Goal: Task Accomplishment & Management: Use online tool/utility

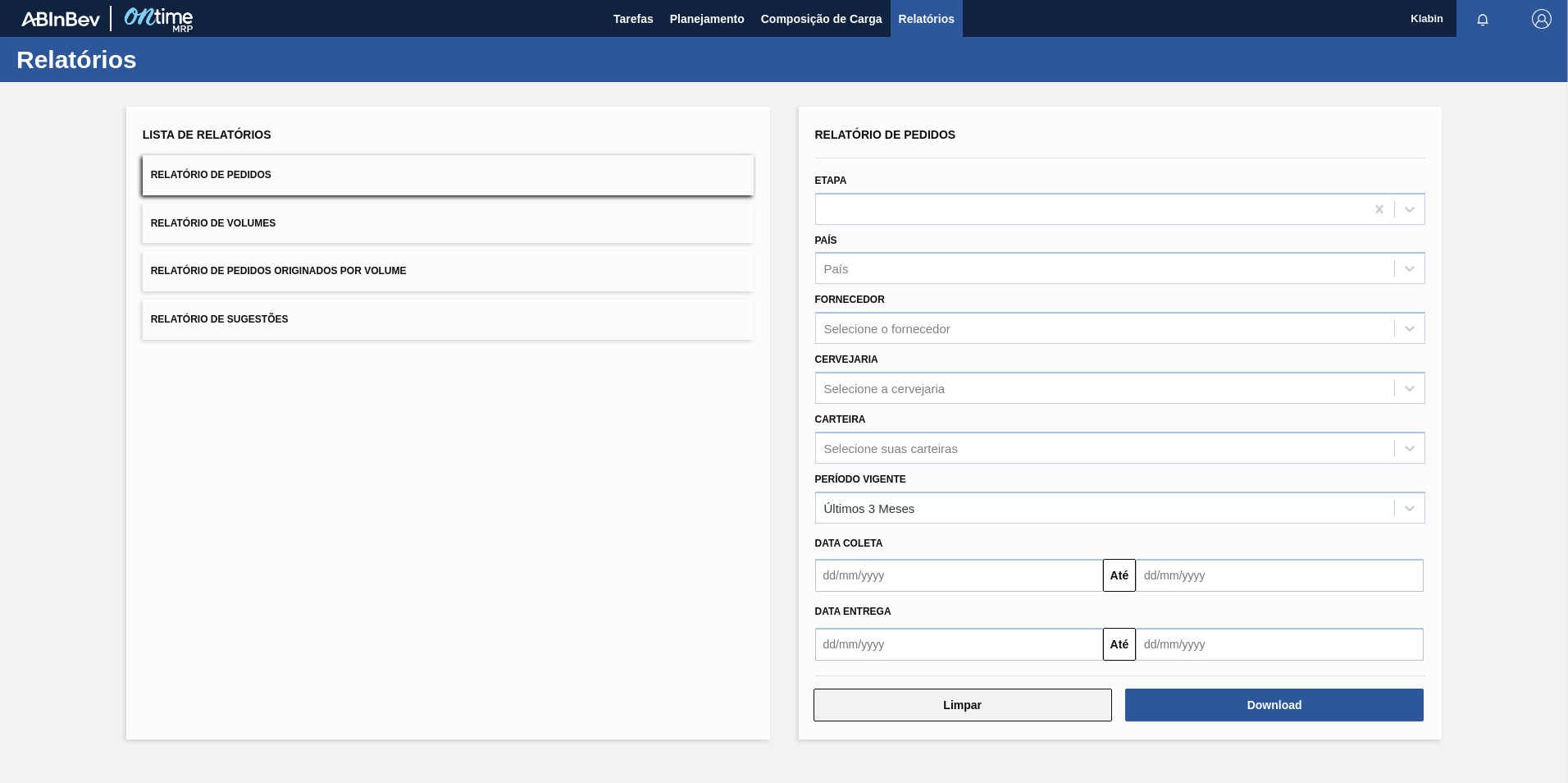
click at [1013, 704] on button "Limpar" at bounding box center [962, 705] width 298 height 33
click at [648, 18] on span "Tarefas" at bounding box center [633, 19] width 41 height 20
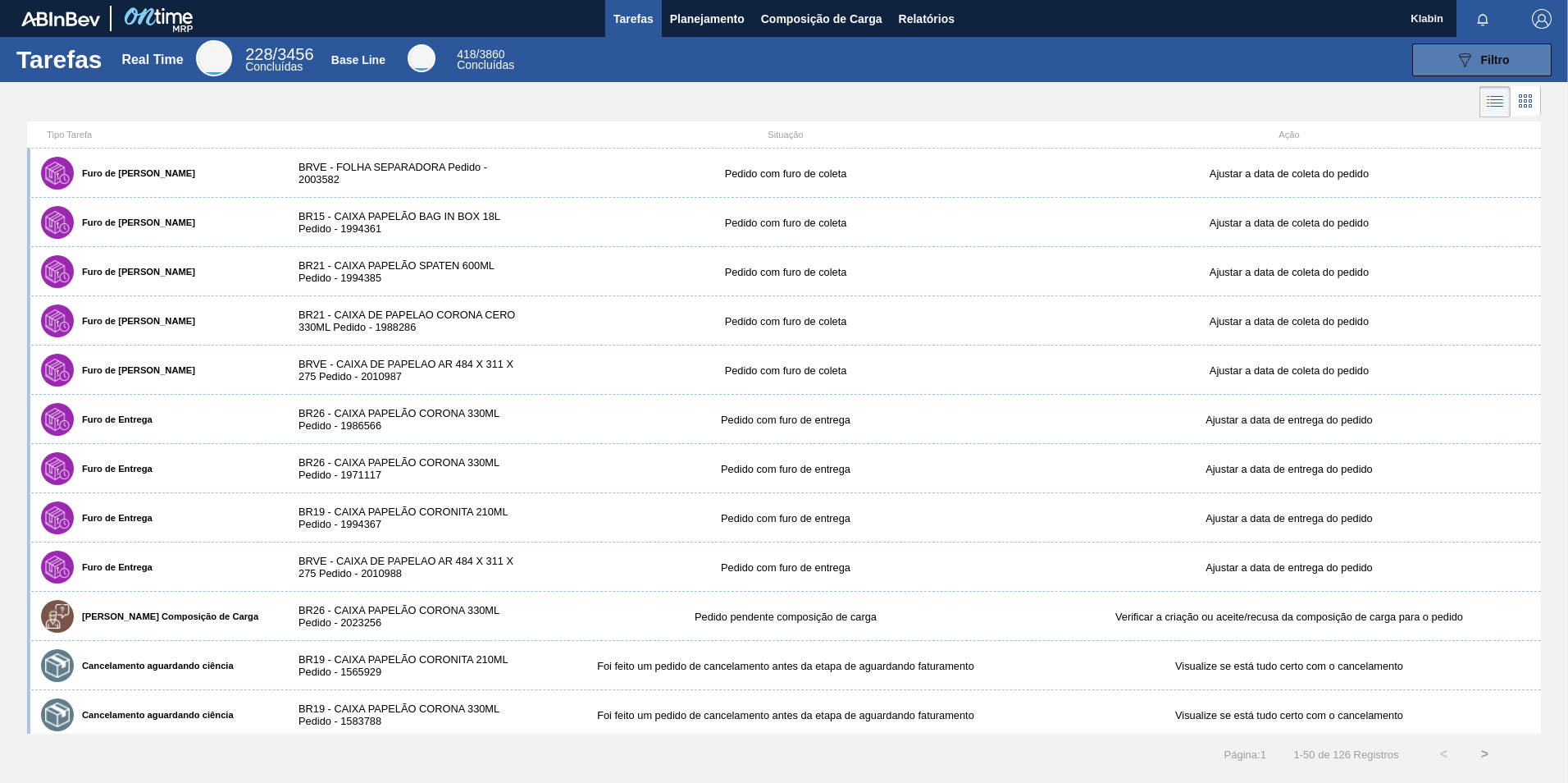
click at [1463, 59] on icon "089F7B8B-B2A5-4AFE-B5C0-19BA573D28AC" at bounding box center [1465, 60] width 20 height 20
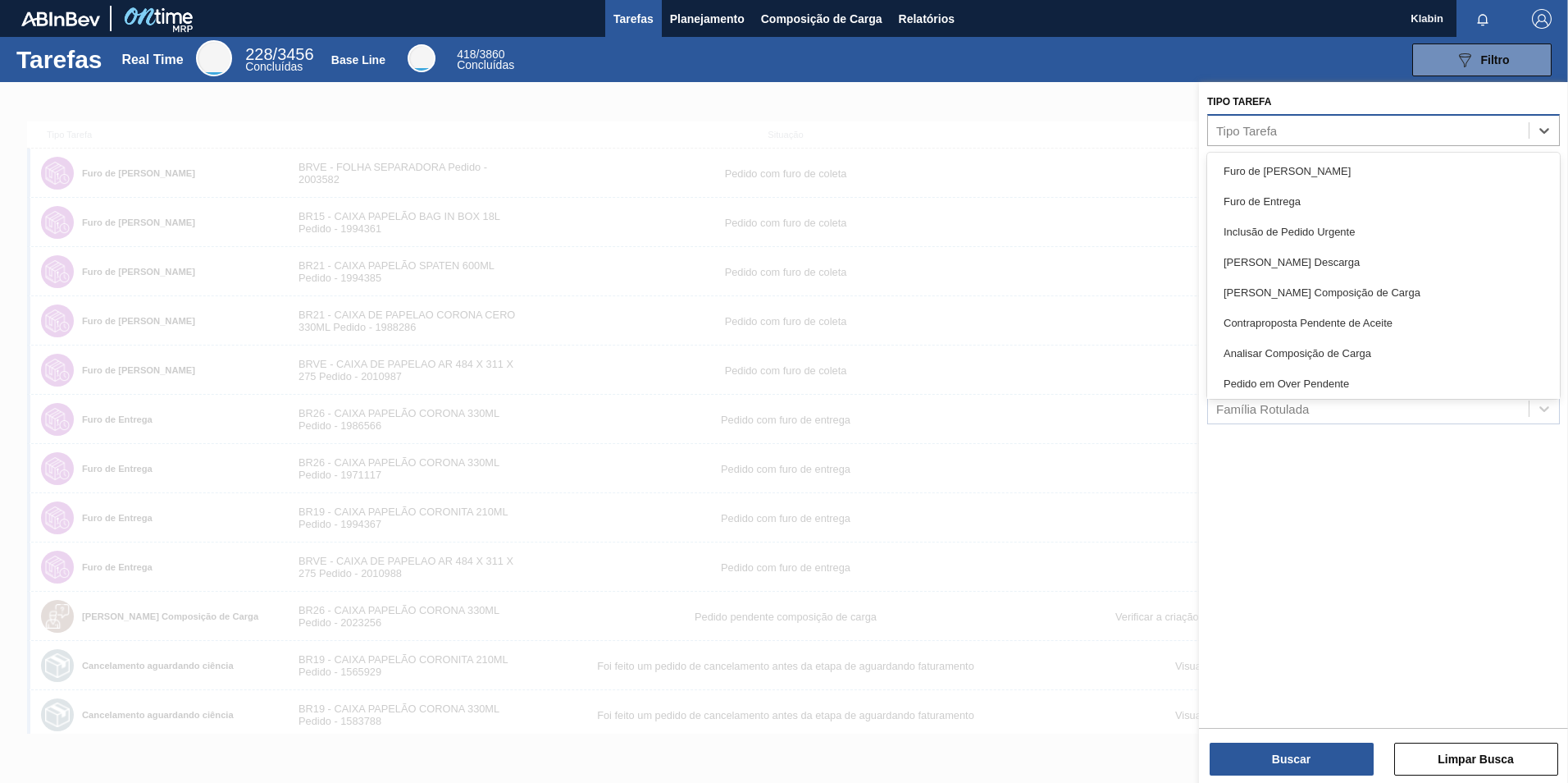
click at [1288, 129] on div "Tipo Tarefa" at bounding box center [1369, 130] width 321 height 24
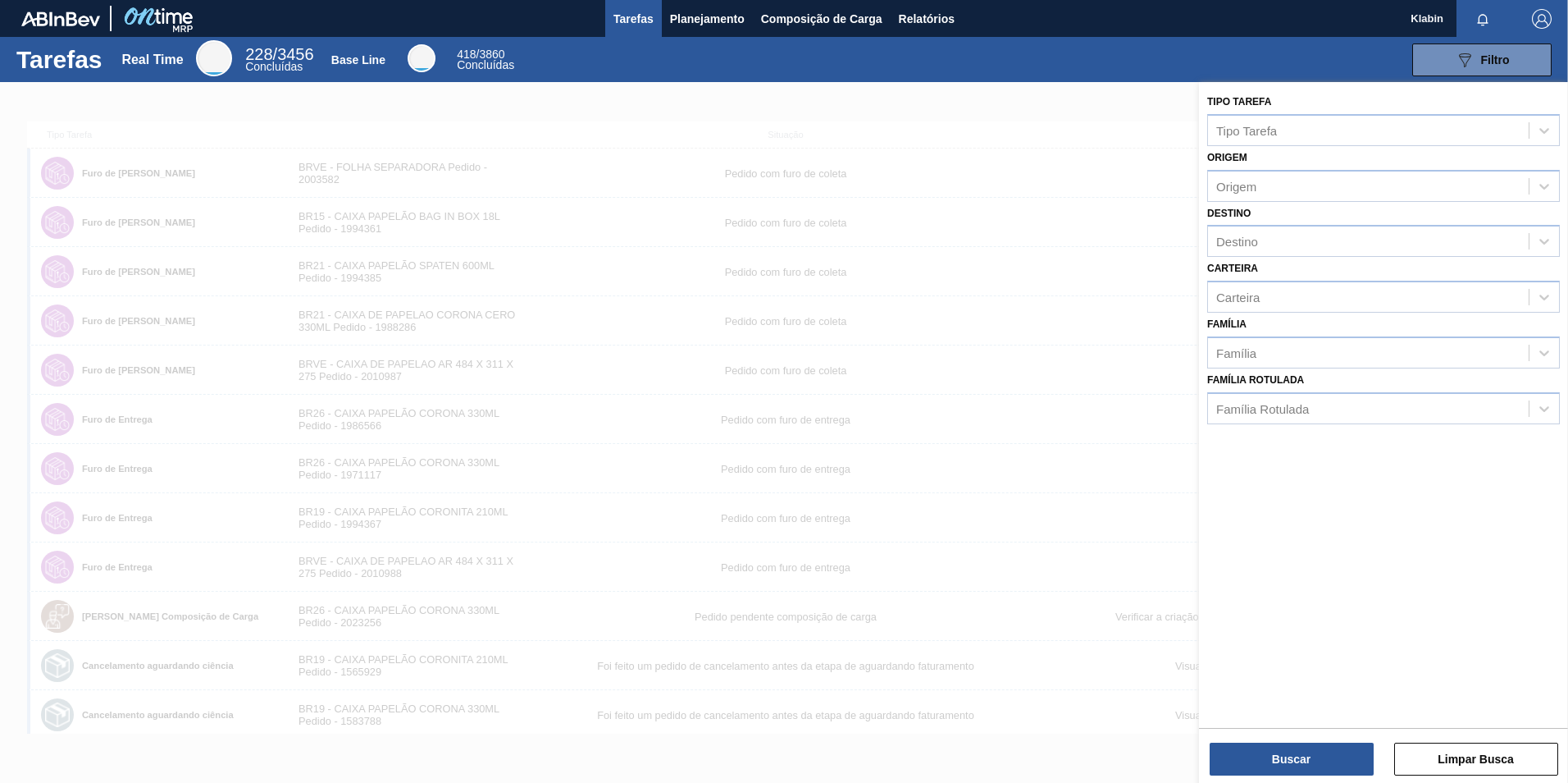
click at [962, 136] on div at bounding box center [784, 474] width 1568 height 783
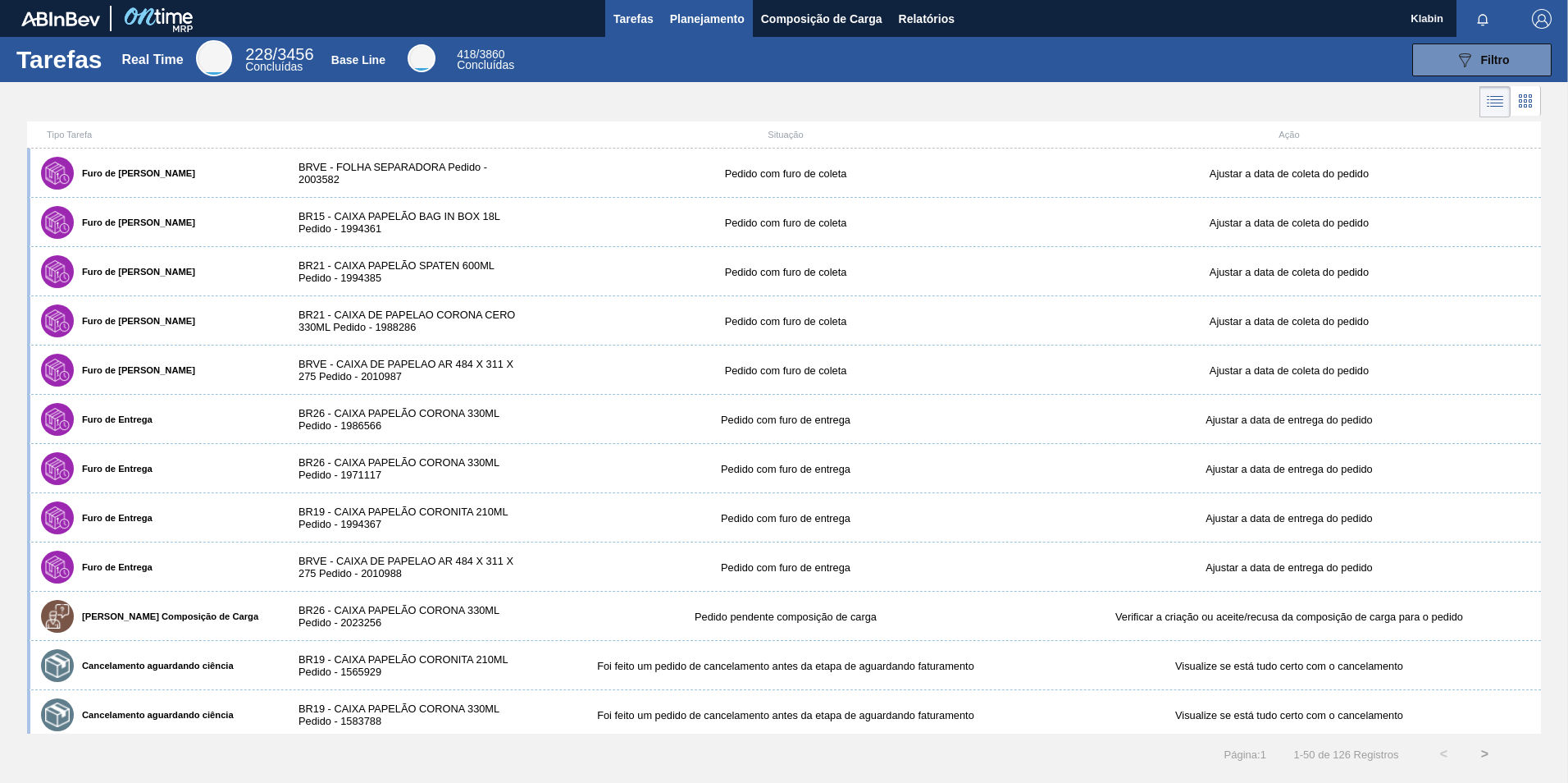
click at [725, 18] on span "Planejamento" at bounding box center [707, 19] width 74 height 20
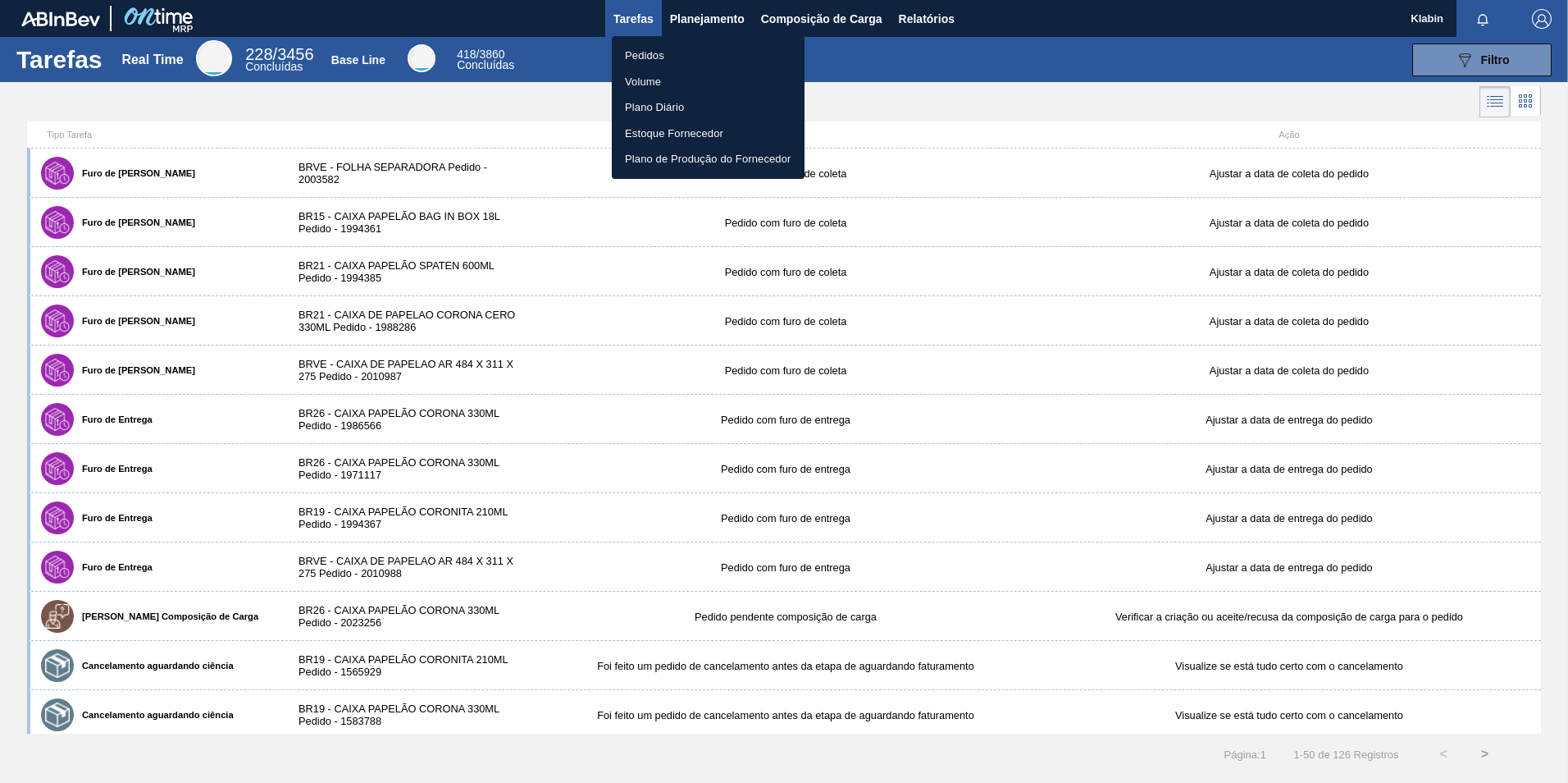
click at [708, 59] on li "Pedidos" at bounding box center [708, 56] width 193 height 26
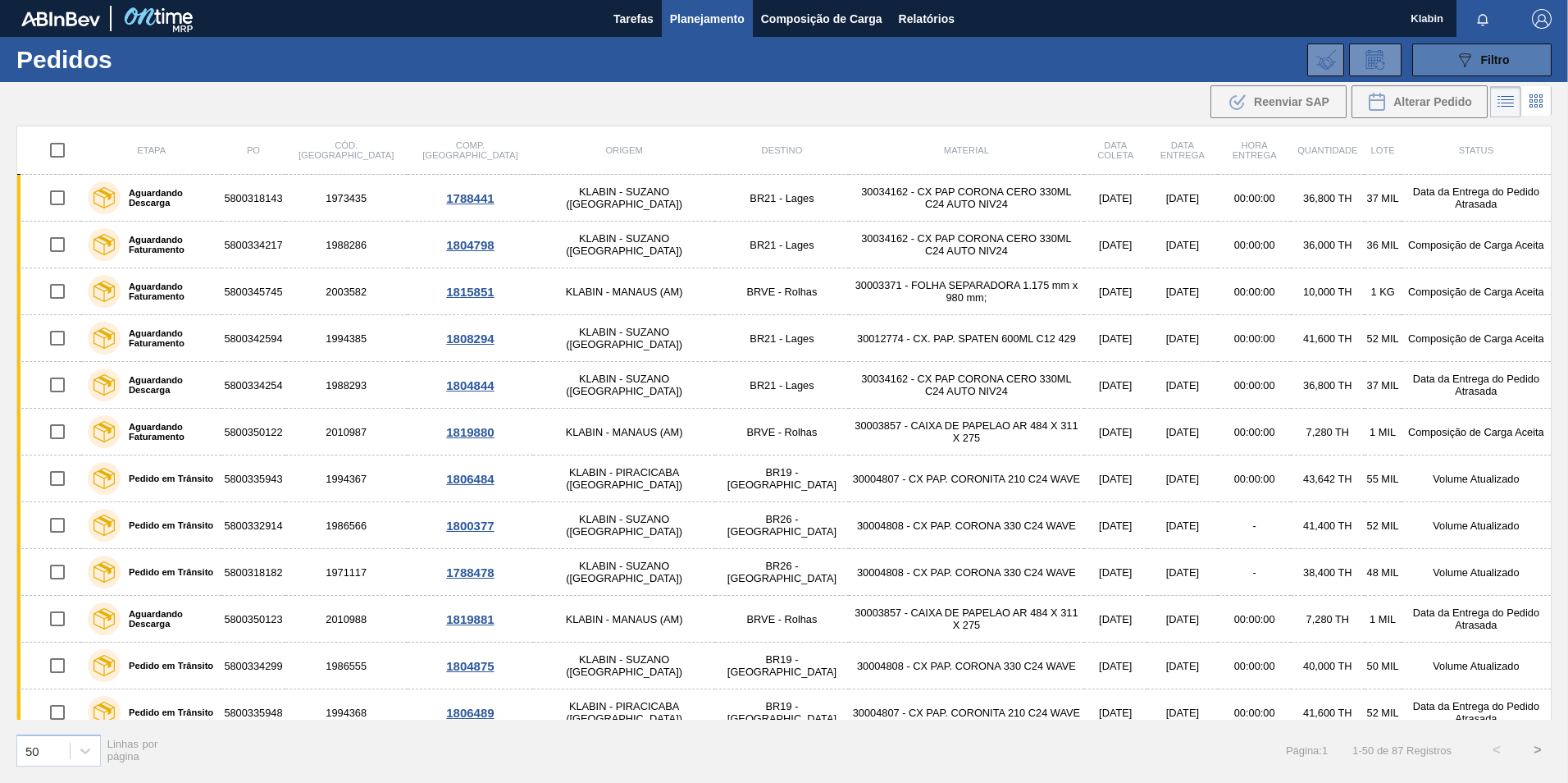
click at [1461, 54] on icon "089F7B8B-B2A5-4AFE-B5C0-19BA573D28AC" at bounding box center [1465, 60] width 20 height 20
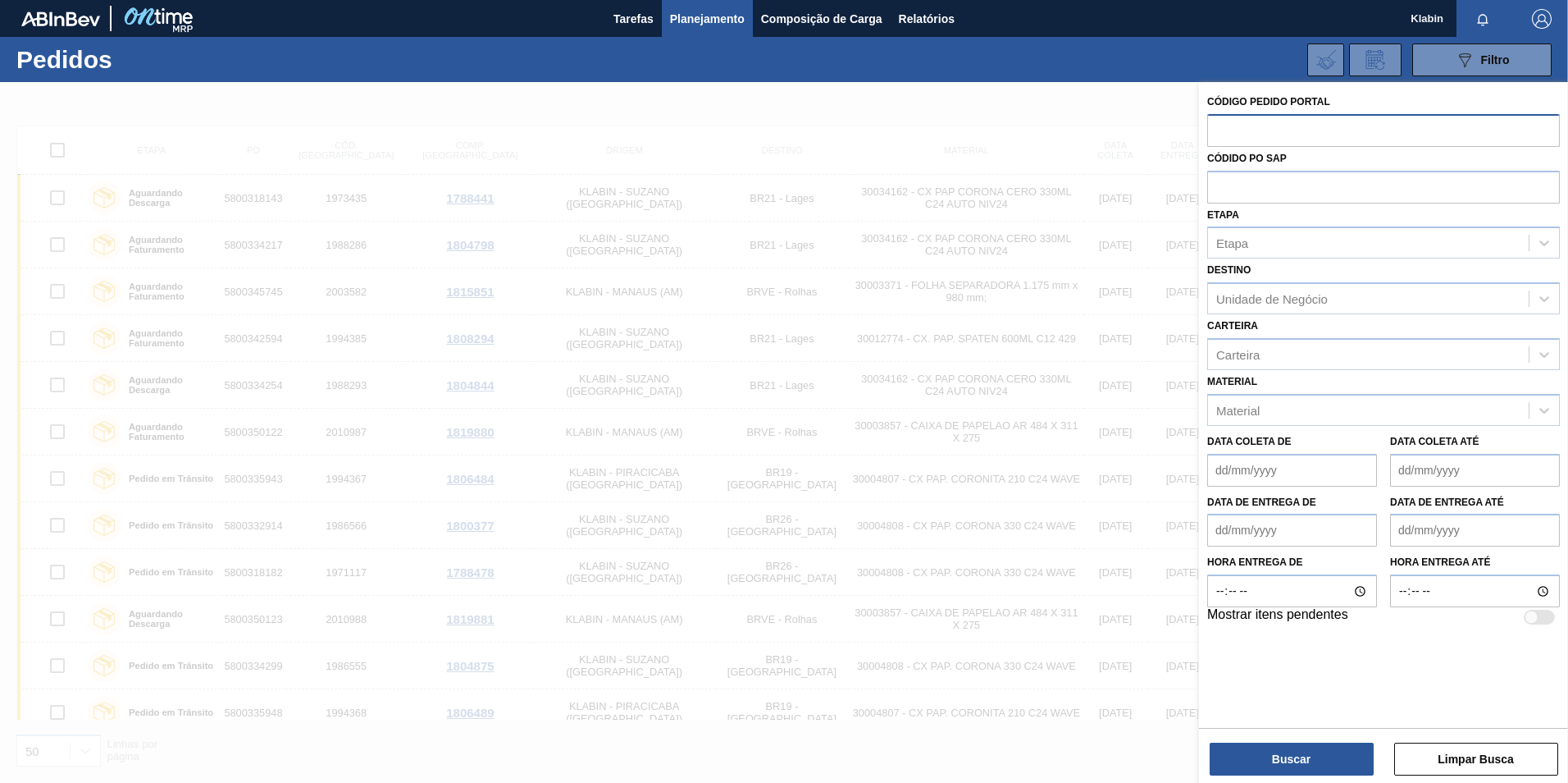
click at [1247, 127] on input "text" at bounding box center [1384, 129] width 353 height 31
type input "2021964"
click at [1292, 764] on button "Buscar" at bounding box center [1292, 758] width 164 height 33
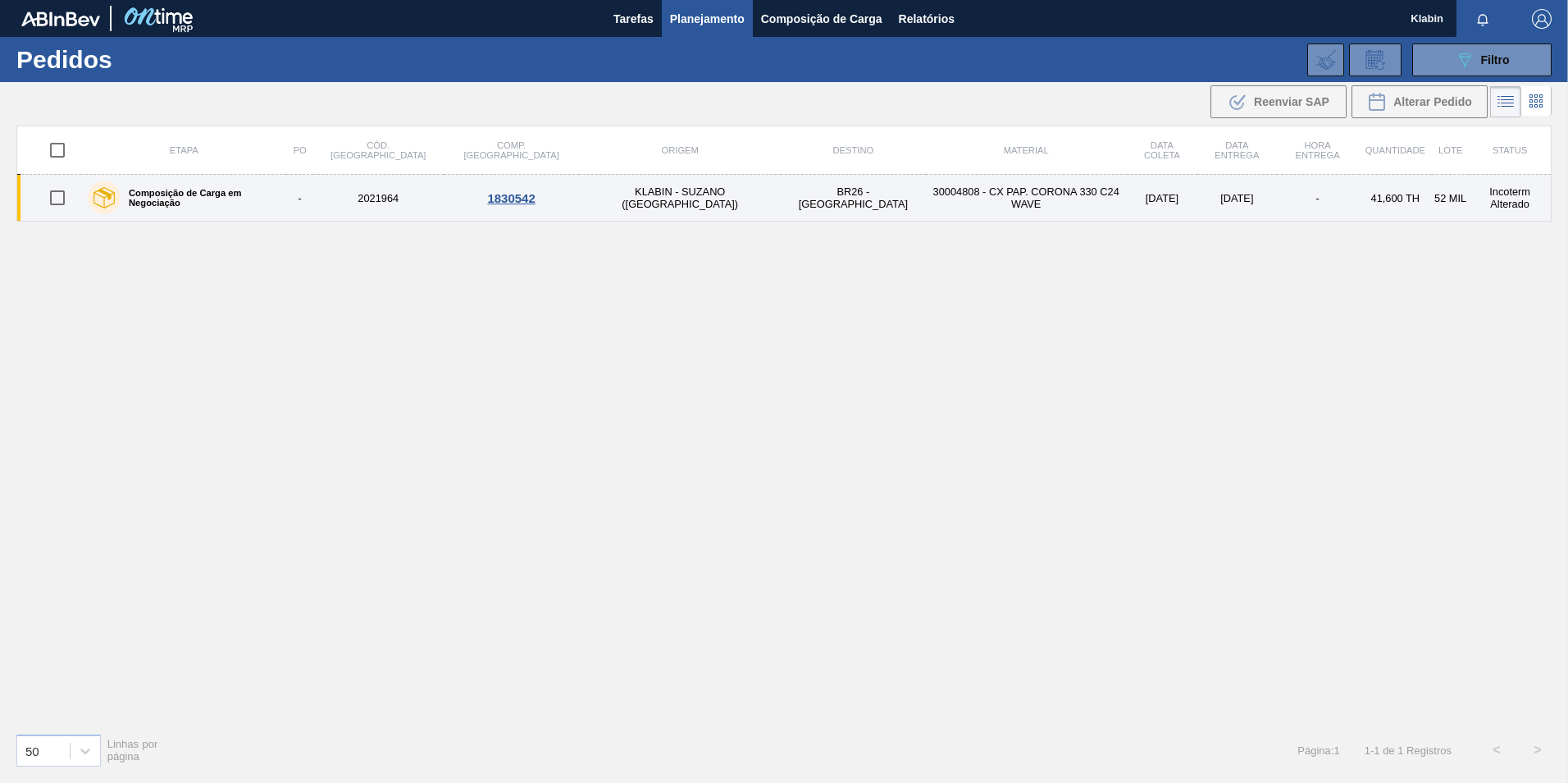
click at [268, 203] on div "Composição de Carga em Negociação" at bounding box center [183, 197] width 200 height 41
drag, startPoint x: 65, startPoint y: 193, endPoint x: 206, endPoint y: 198, distance: 141.1
click at [65, 193] on input "checkbox" at bounding box center [57, 197] width 35 height 35
checkbox input "true"
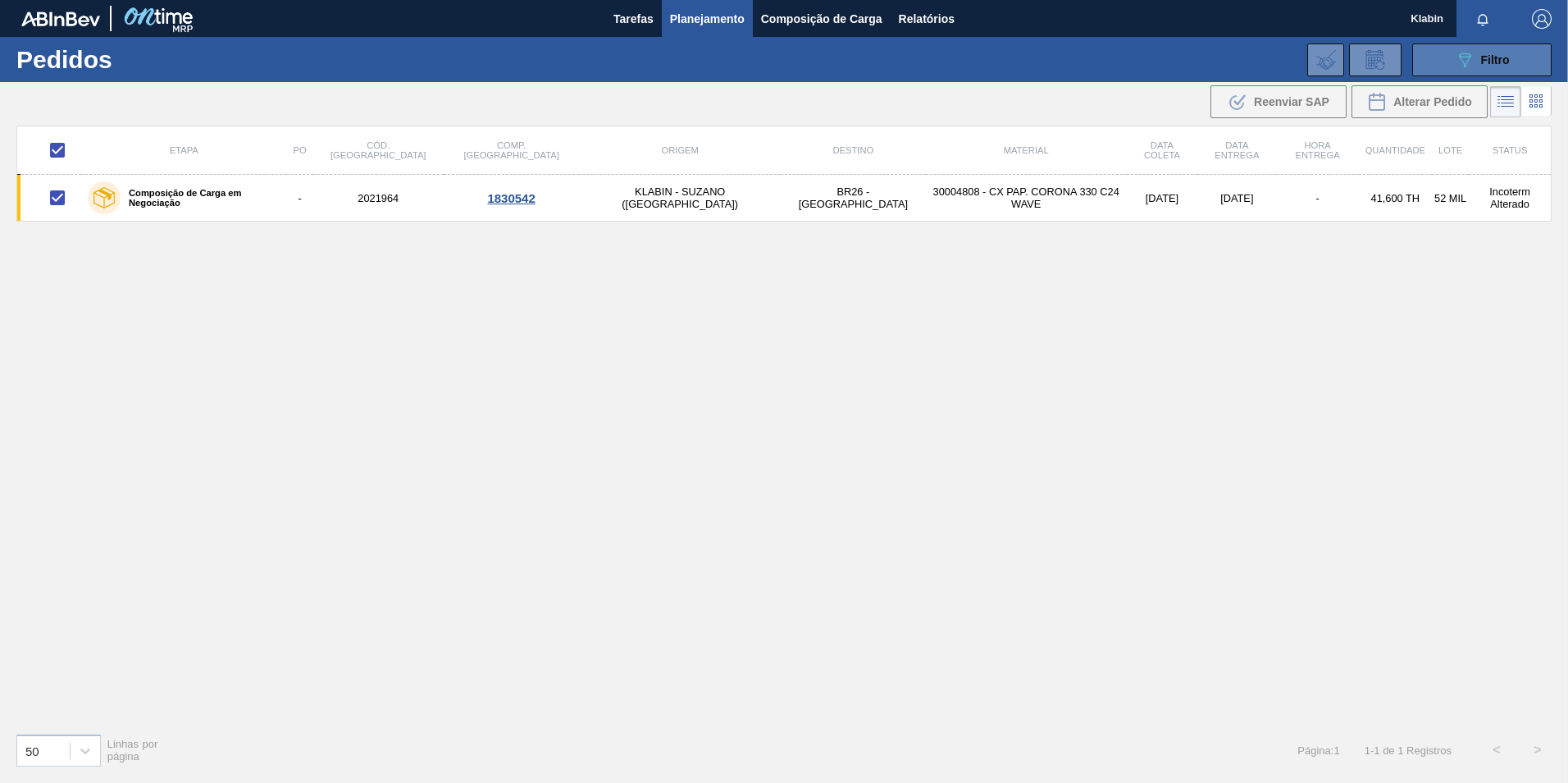
click at [1505, 62] on span "Filtro" at bounding box center [1496, 59] width 29 height 13
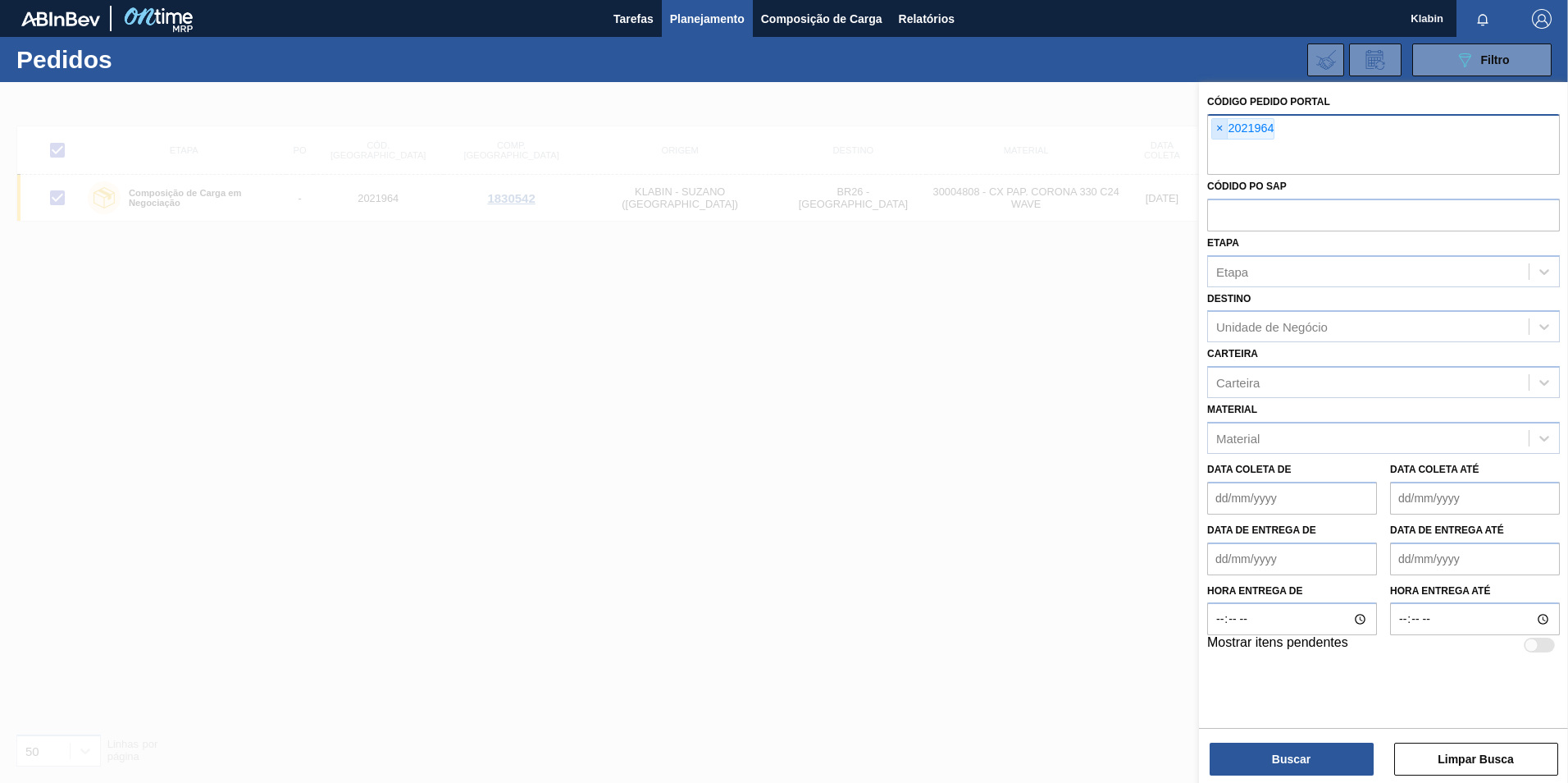
click at [1214, 119] on span "×" at bounding box center [1220, 129] width 16 height 20
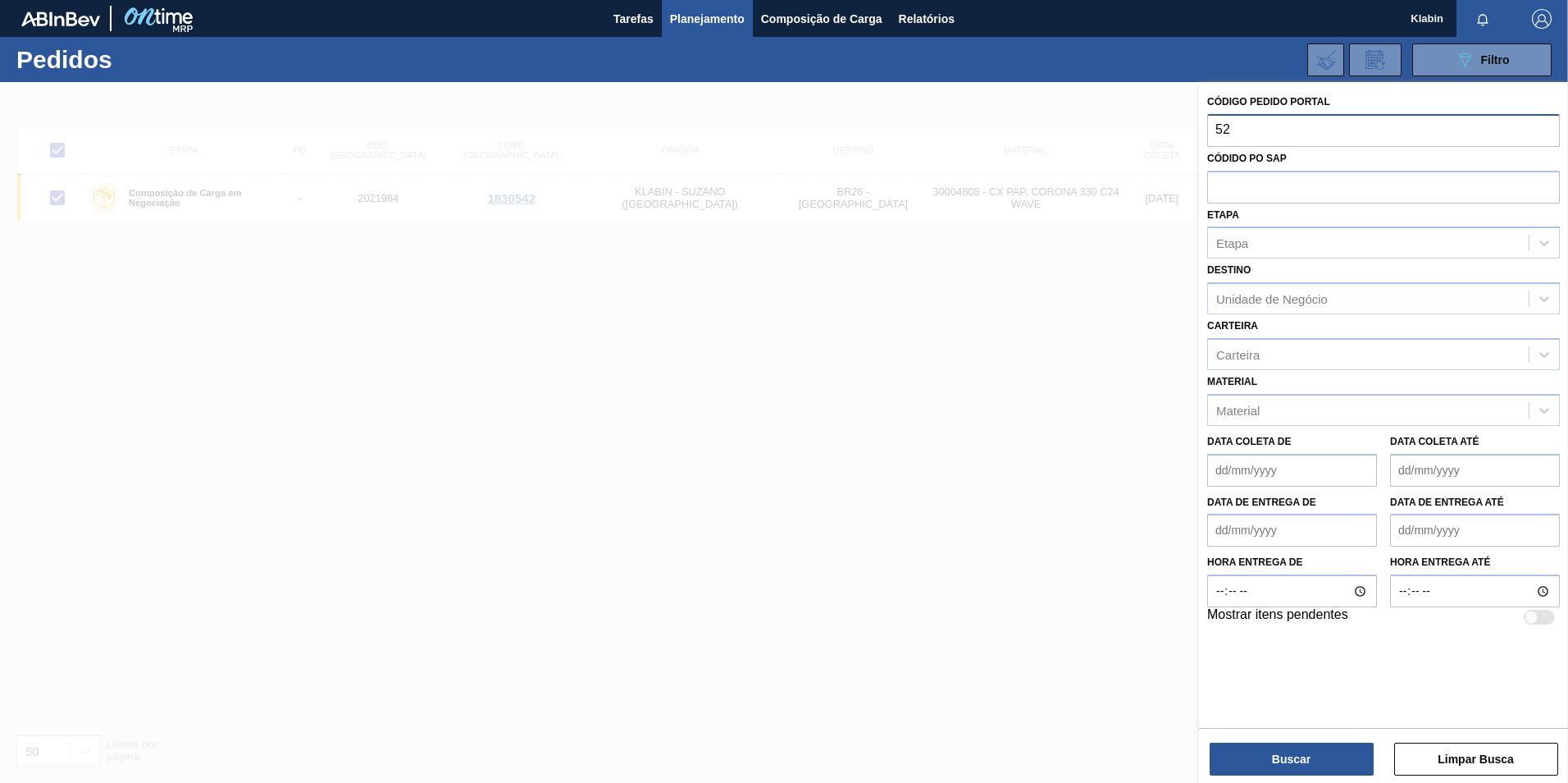
type input "5"
type input "2023256"
click at [1308, 754] on button "Buscar" at bounding box center [1292, 758] width 164 height 33
checkbox input "false"
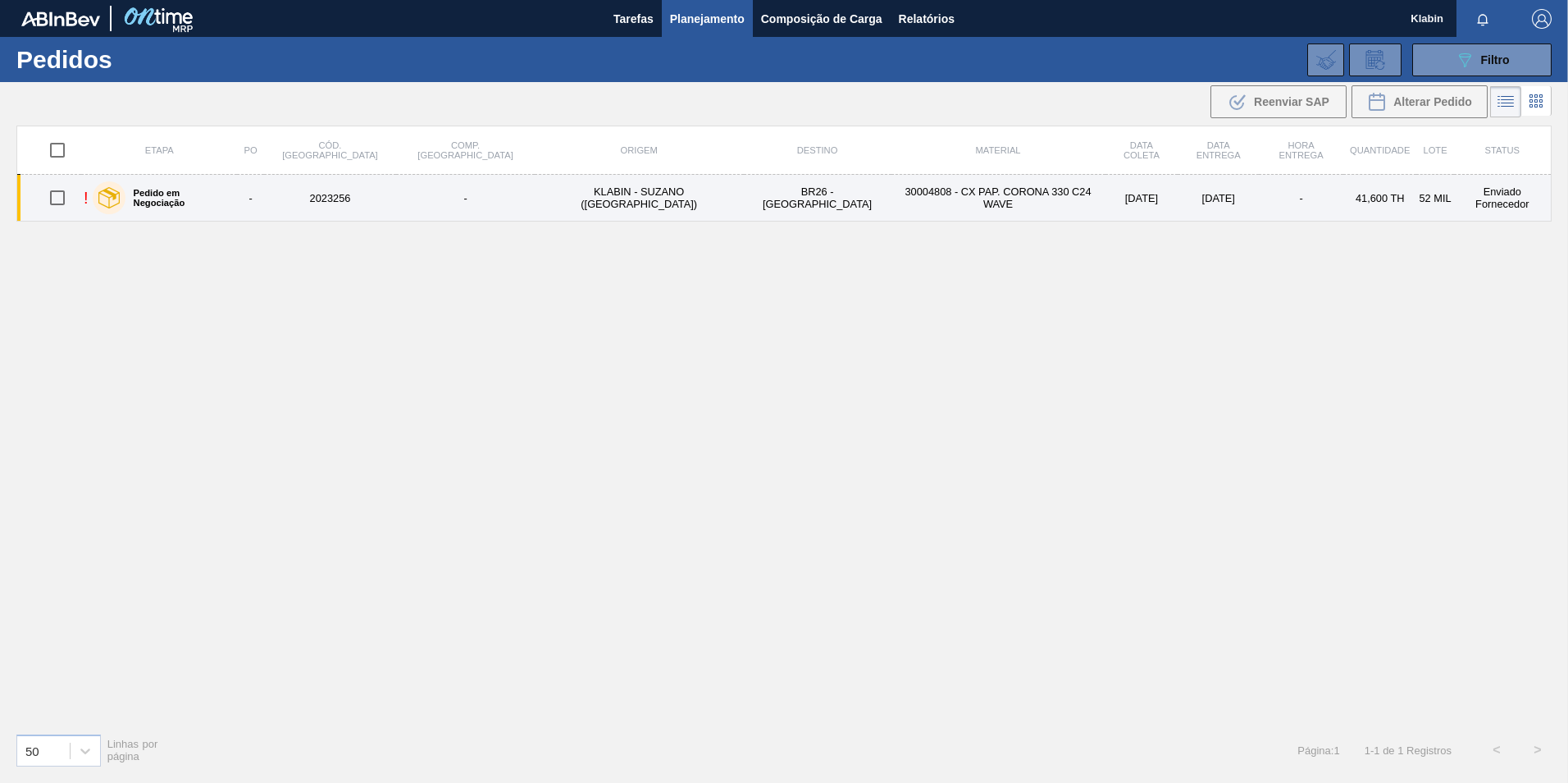
click at [52, 196] on input "checkbox" at bounding box center [57, 197] width 35 height 35
checkbox input "true"
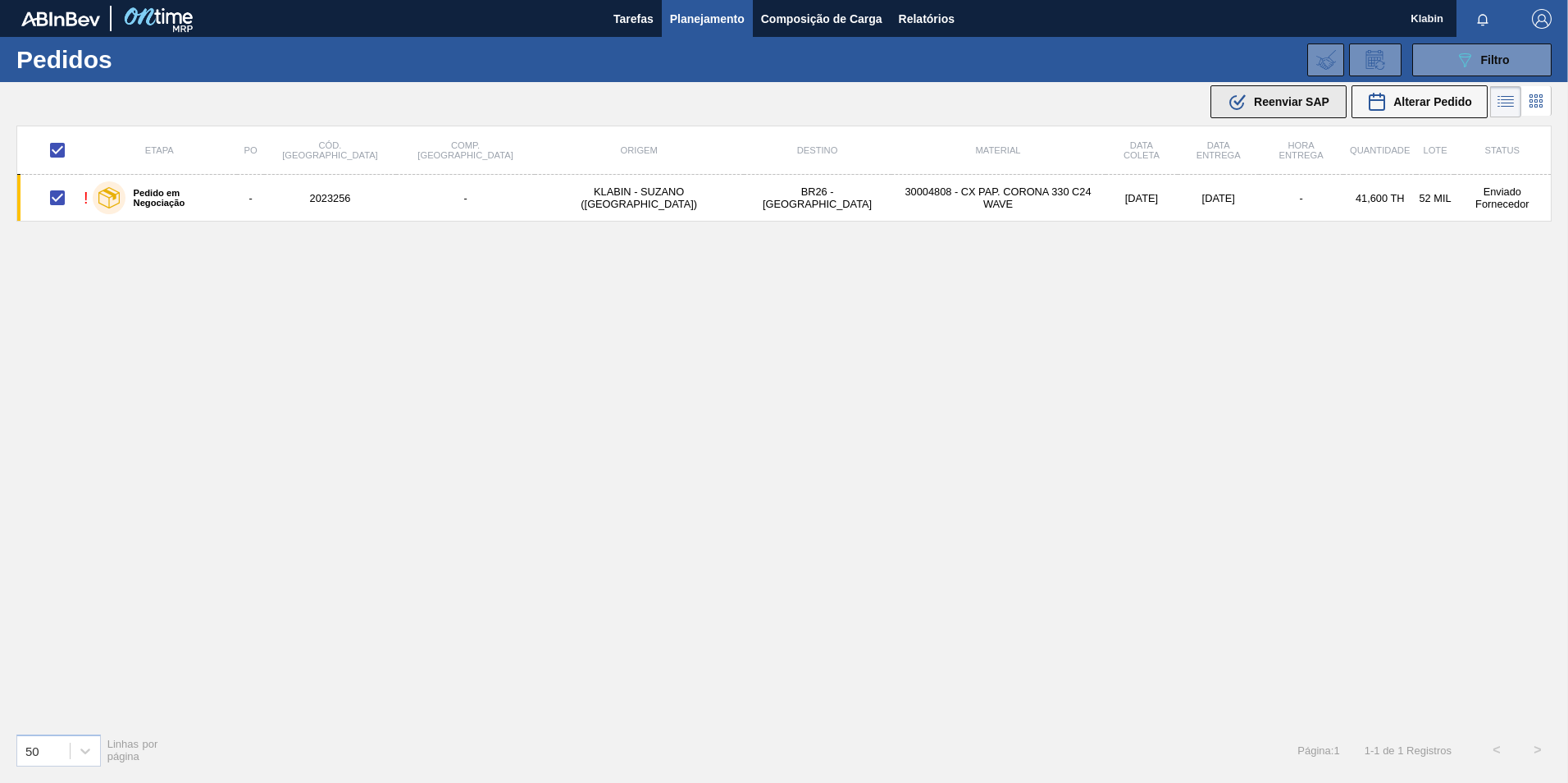
click at [1259, 96] on span "Reenviar SAP" at bounding box center [1292, 101] width 75 height 13
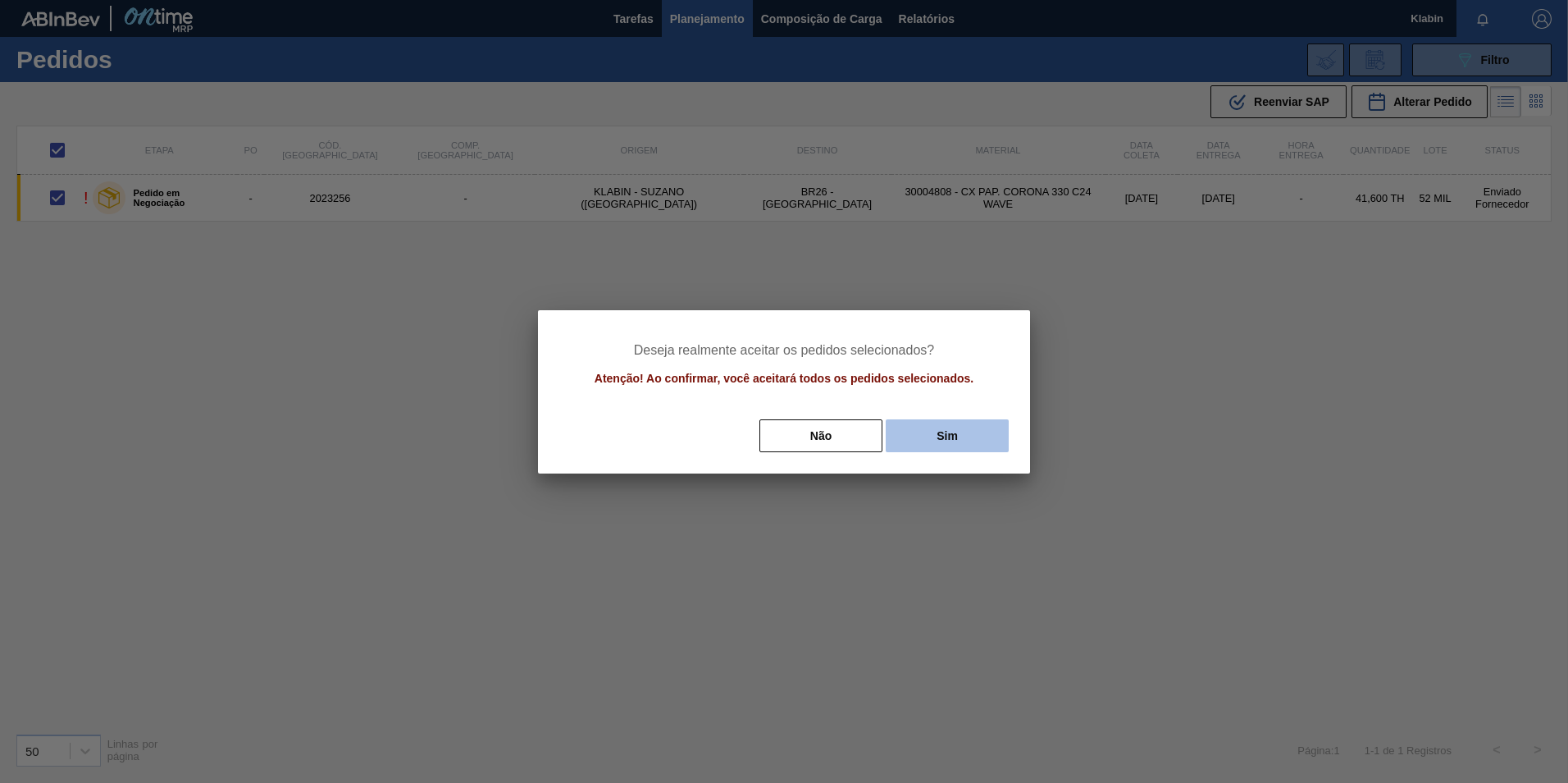
click at [918, 430] on button "Sim" at bounding box center [947, 435] width 123 height 33
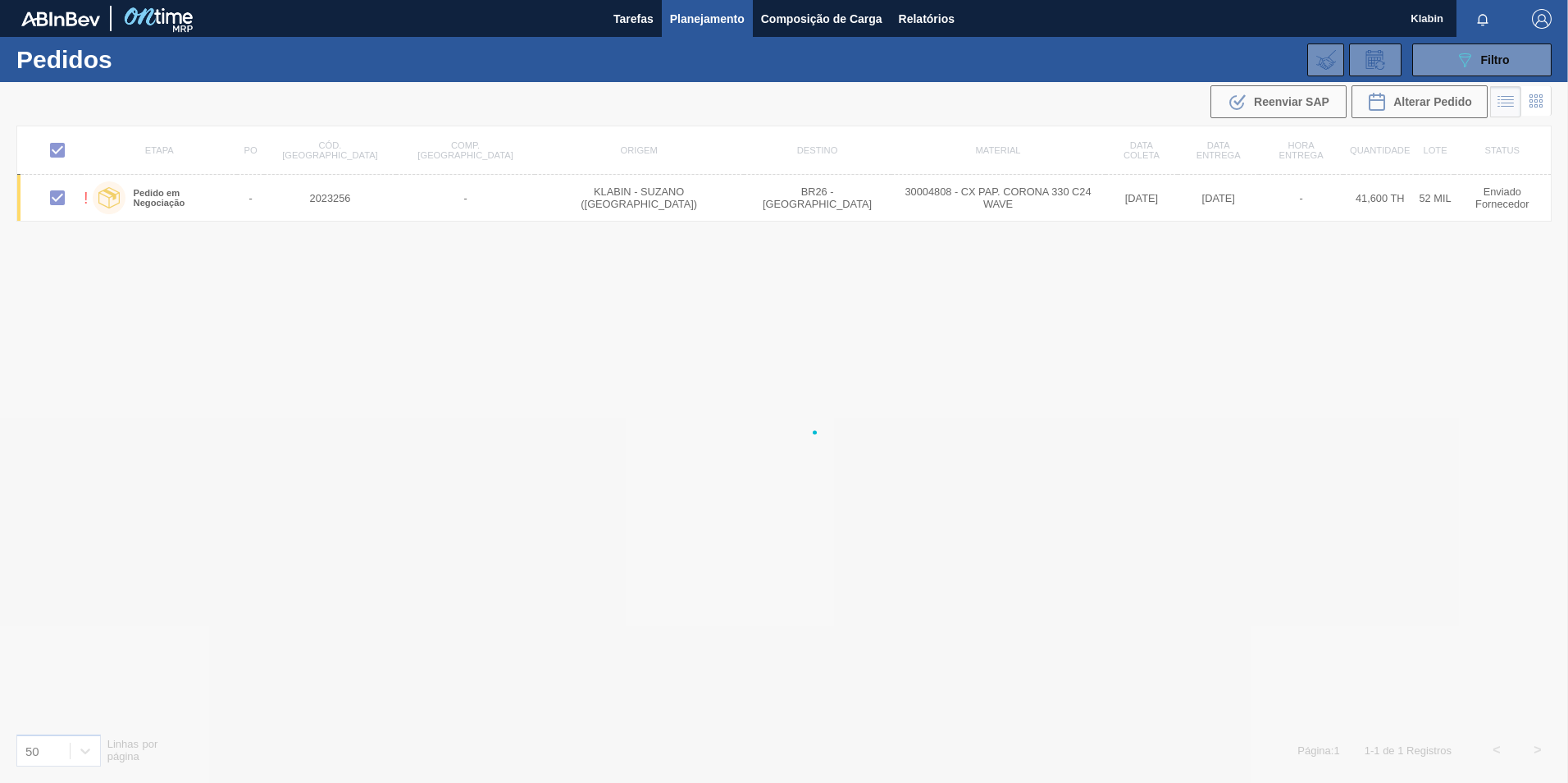
checkbox input "false"
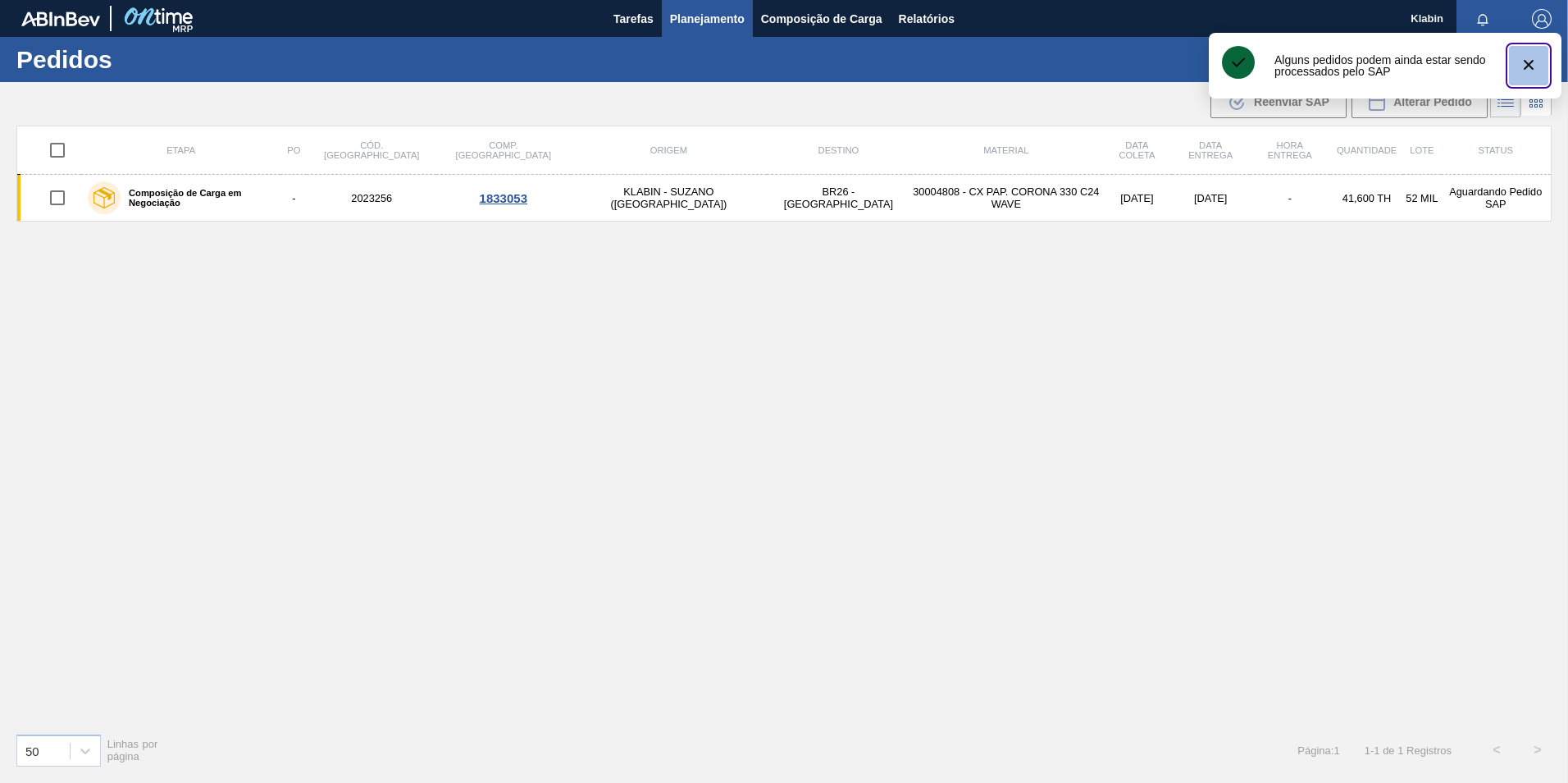
click at [1530, 62] on icon "botão de ícone" at bounding box center [1529, 64] width 10 height 10
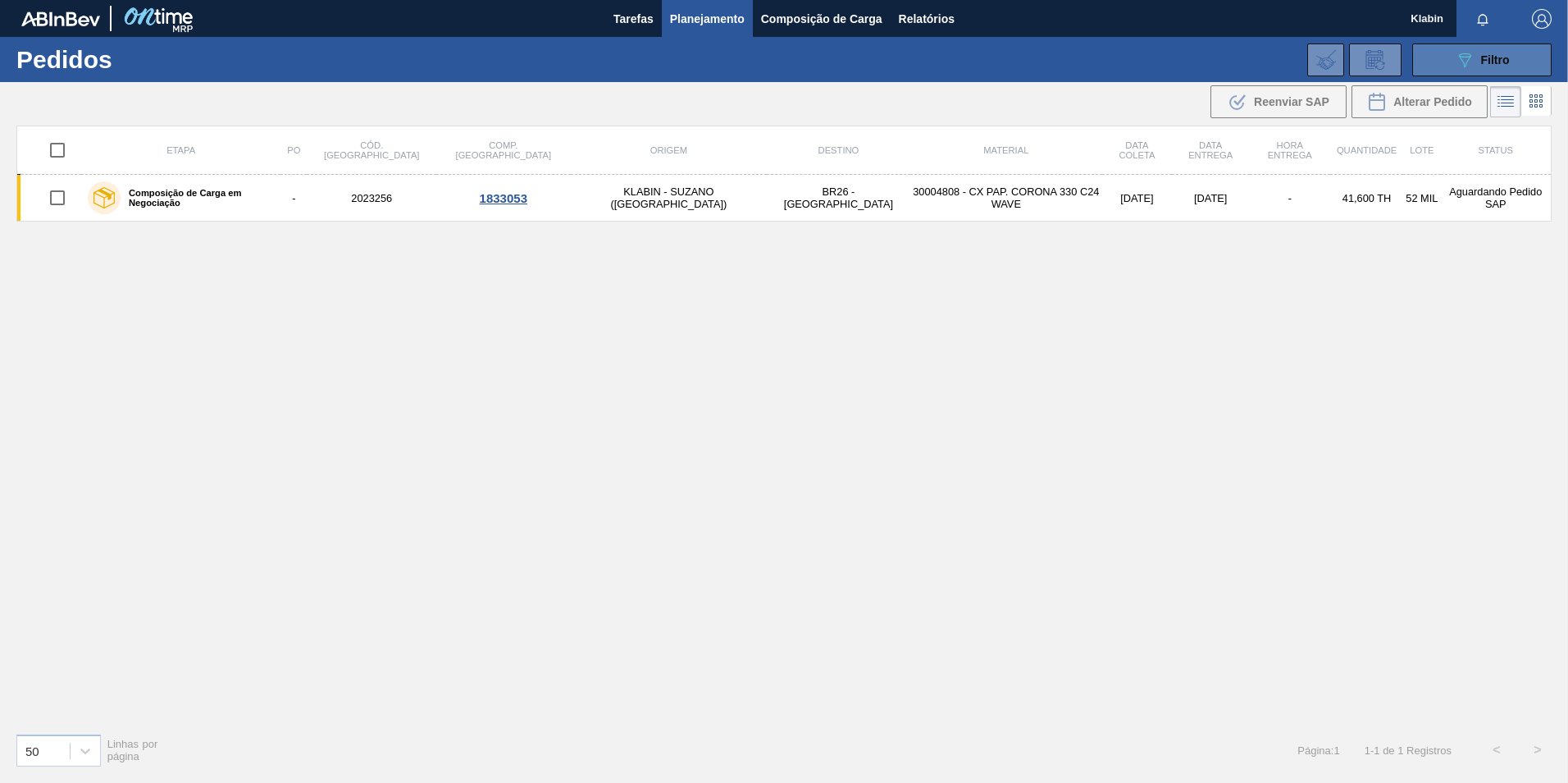
click at [1464, 59] on icon "089F7B8B-B2A5-4AFE-B5C0-19BA573D28AC" at bounding box center [1465, 60] width 20 height 20
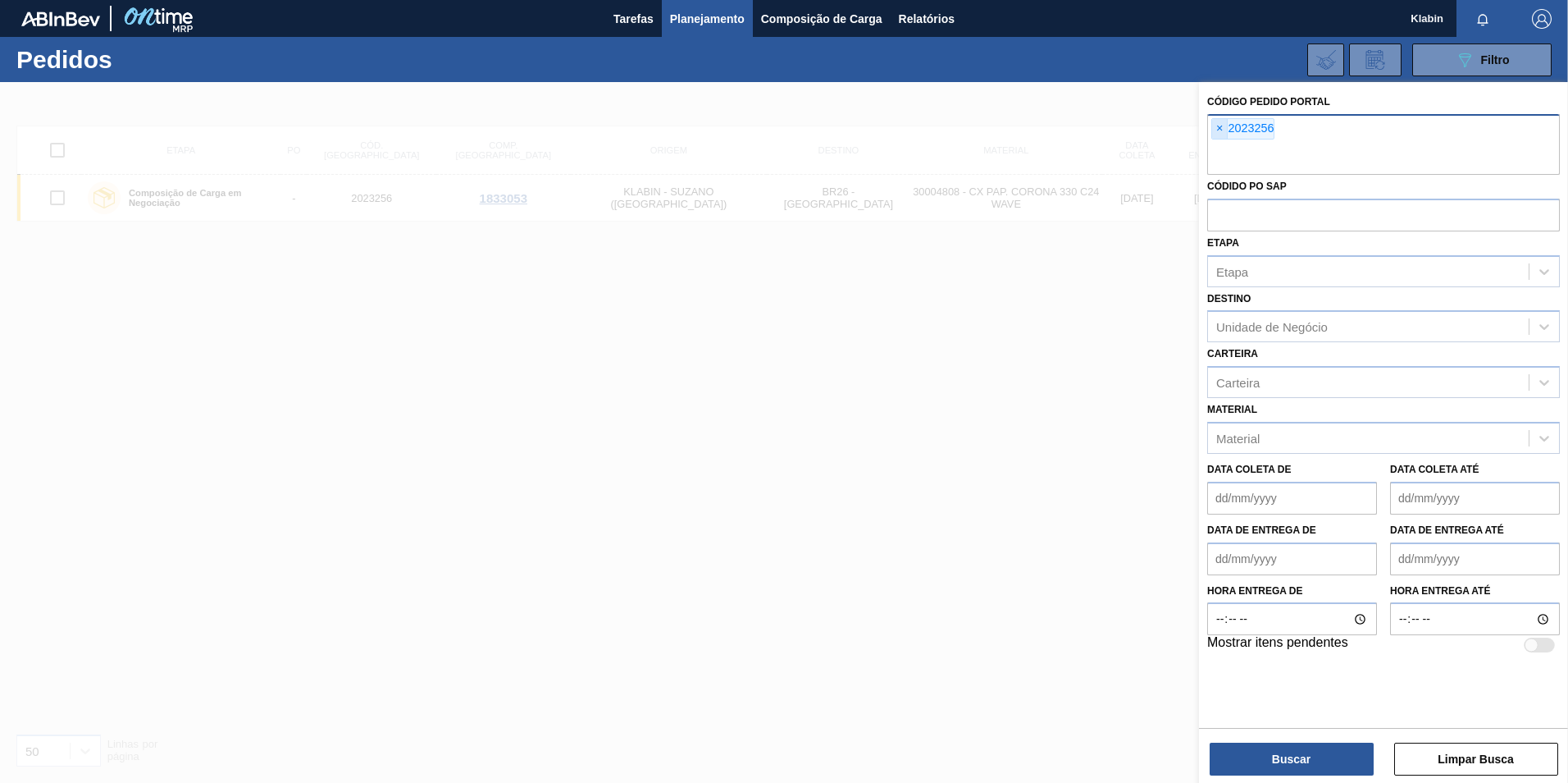
click at [1219, 129] on span "×" at bounding box center [1220, 129] width 16 height 20
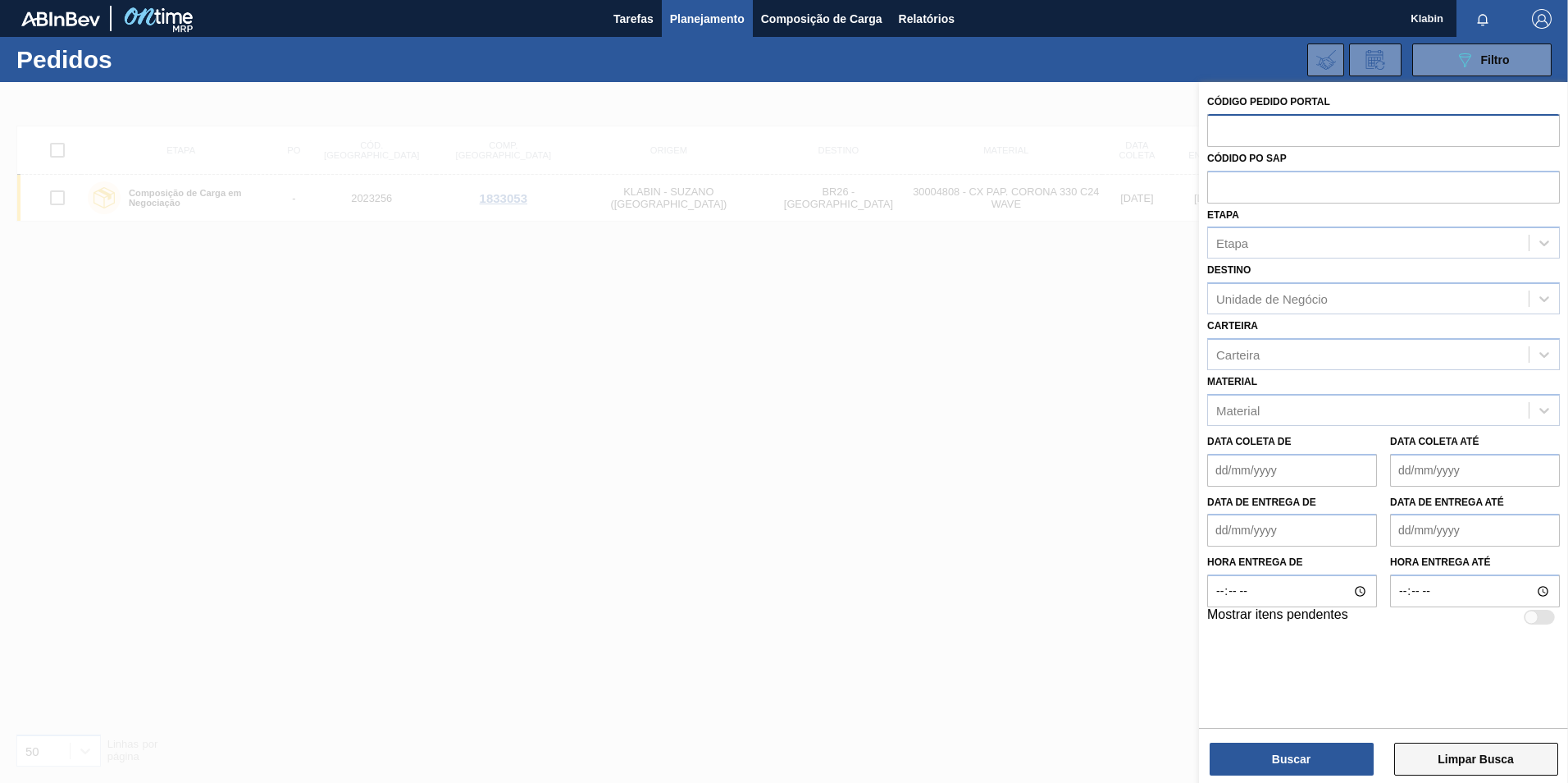
click at [1423, 756] on button "Limpar Busca" at bounding box center [1477, 758] width 164 height 33
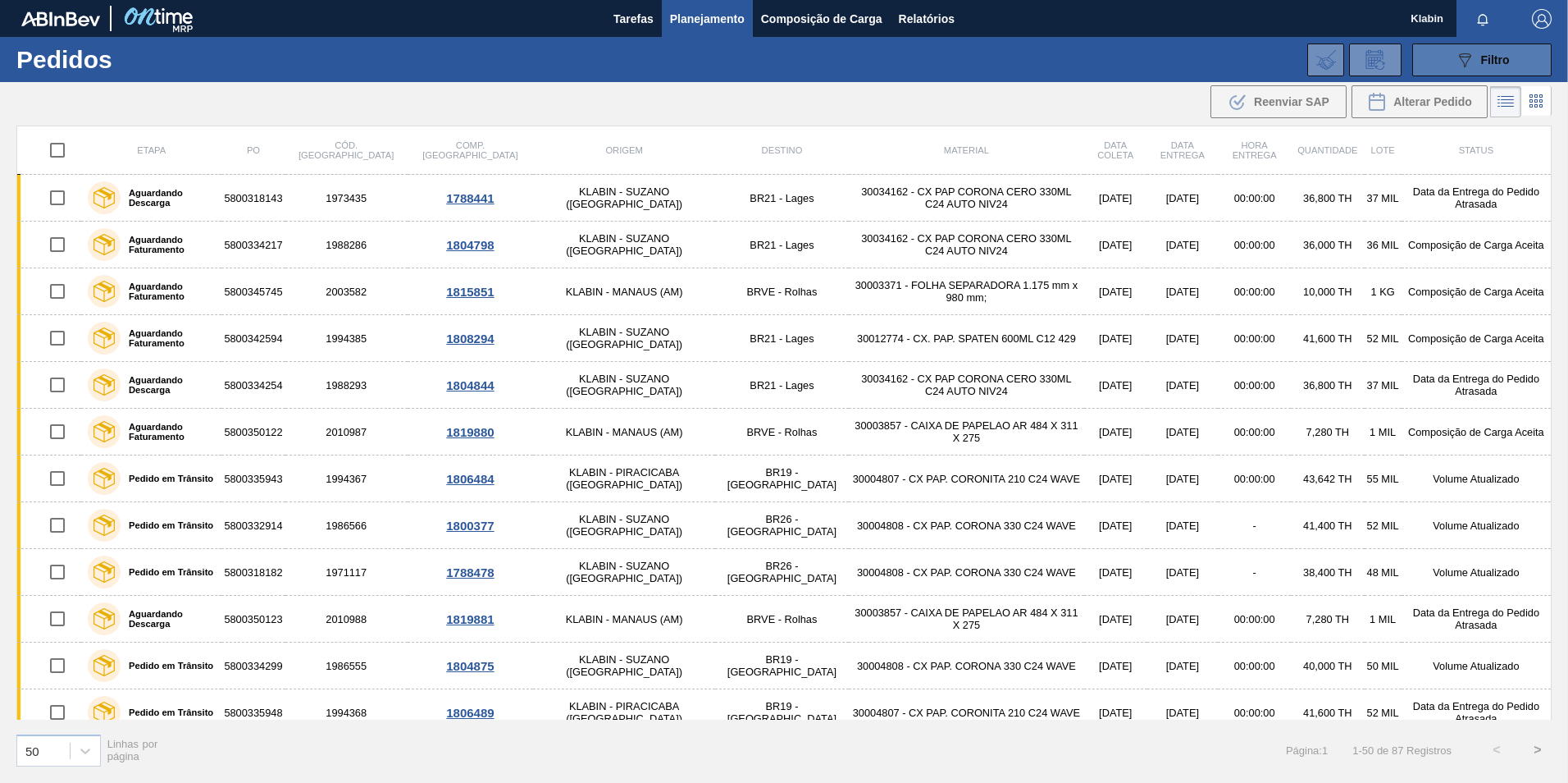
click at [1447, 59] on button "089F7B8B-B2A5-4AFE-B5C0-19BA573D28AC Filtro" at bounding box center [1482, 59] width 140 height 33
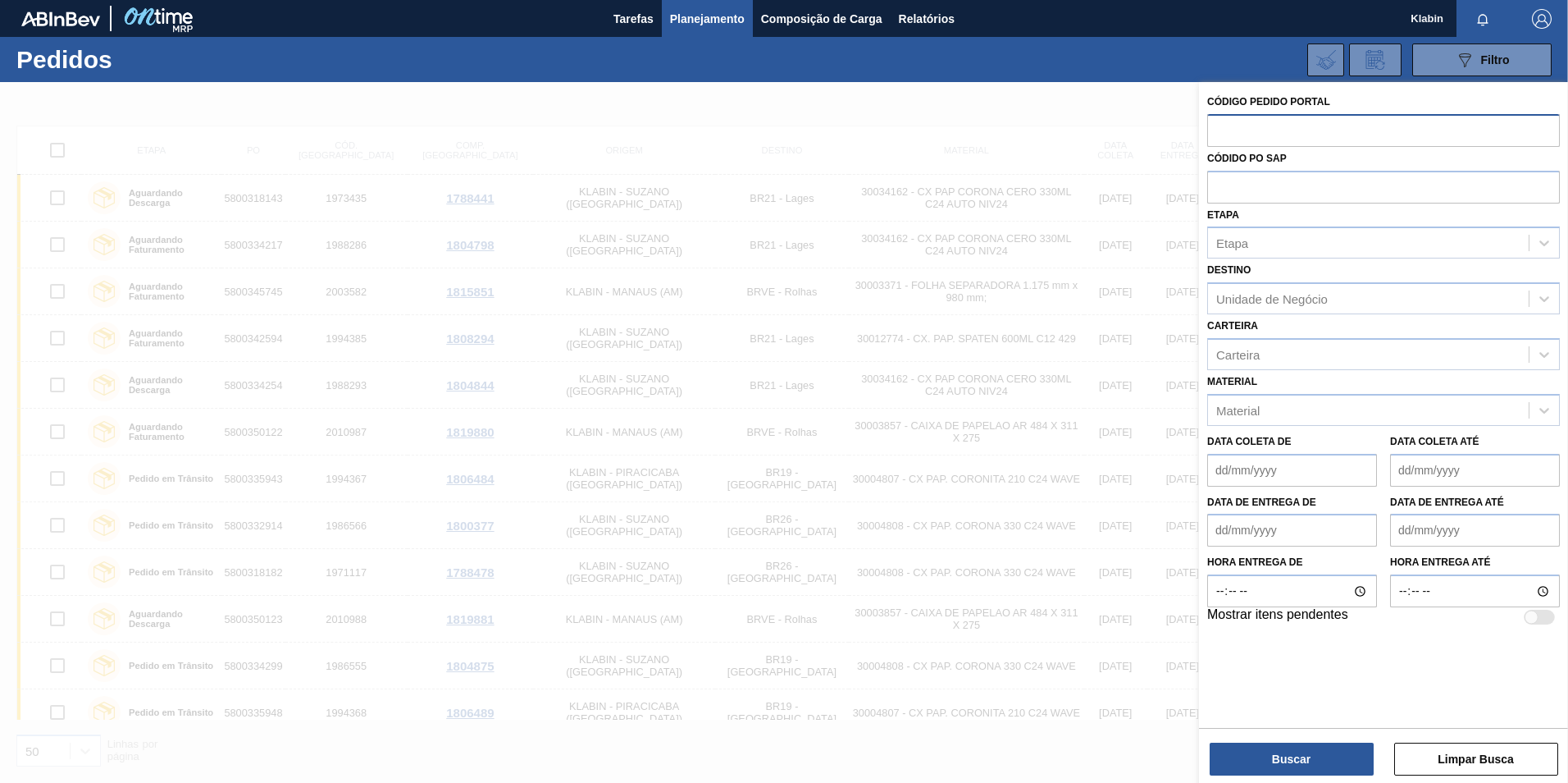
drag, startPoint x: 1270, startPoint y: 118, endPoint x: 1263, endPoint y: 125, distance: 9.9
click at [1267, 121] on input "text" at bounding box center [1384, 129] width 353 height 31
type input "2023257"
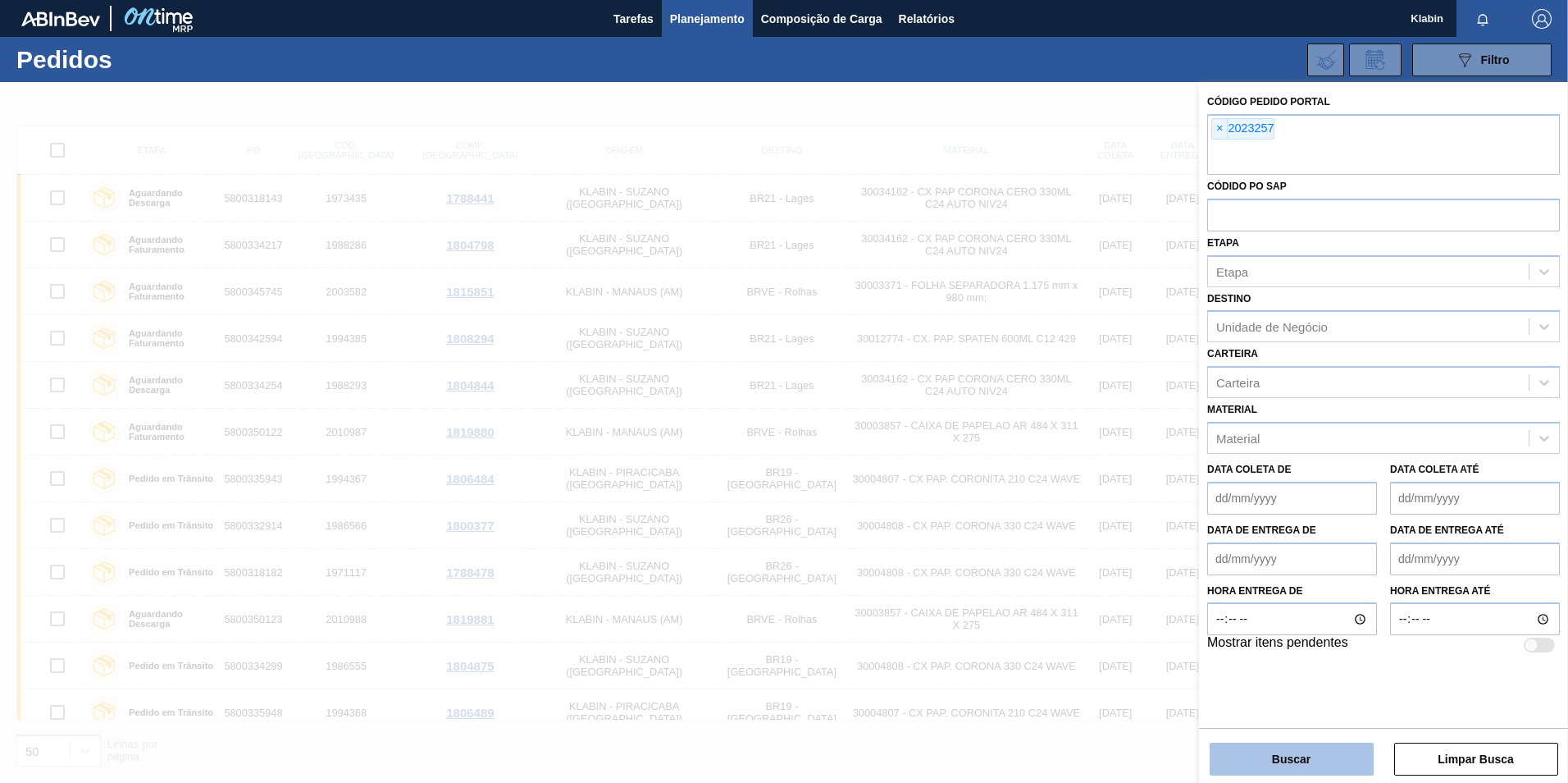
click at [1324, 758] on button "Buscar" at bounding box center [1292, 758] width 164 height 33
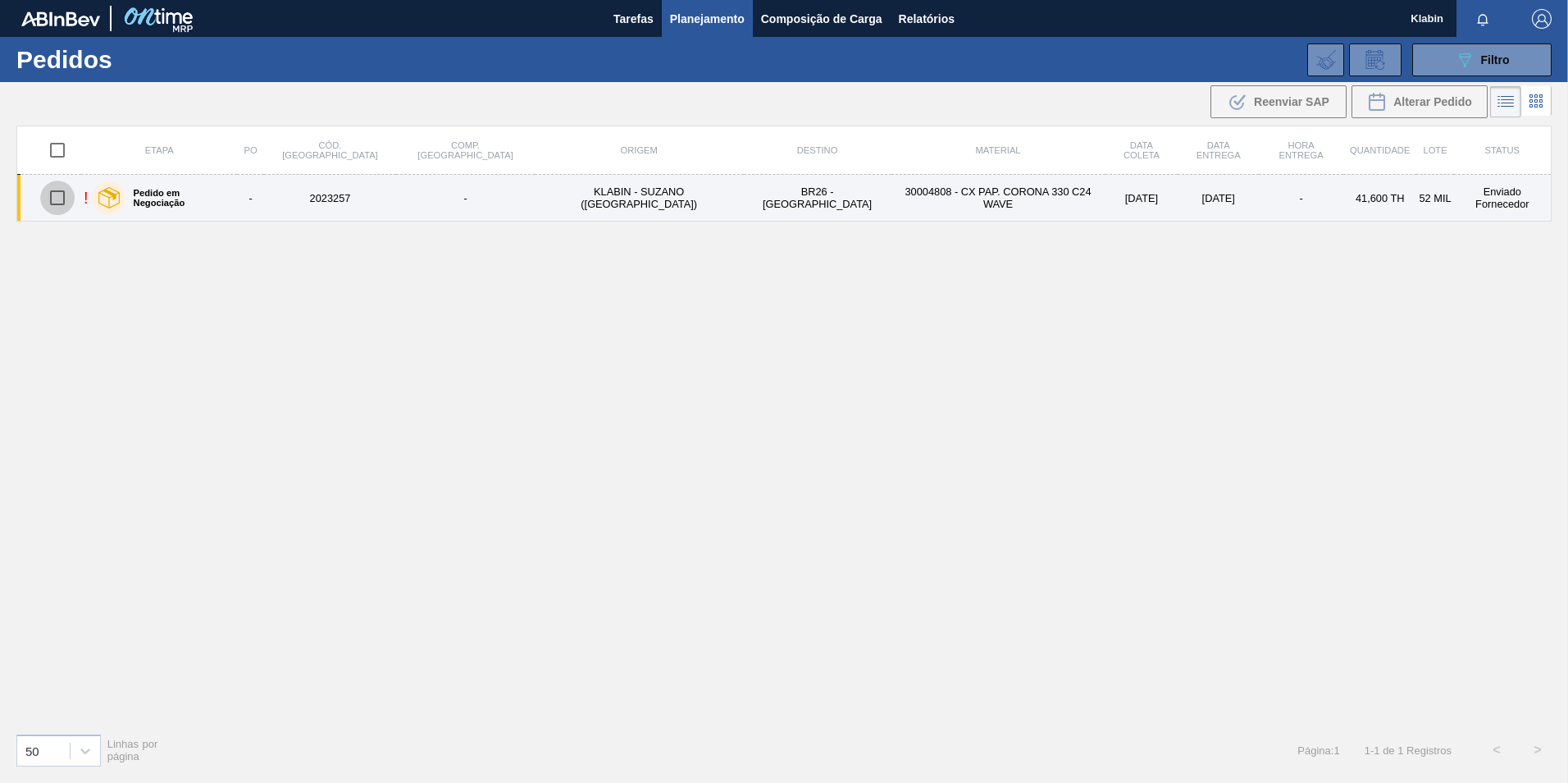
click at [70, 193] on input "checkbox" at bounding box center [57, 197] width 35 height 35
checkbox input "true"
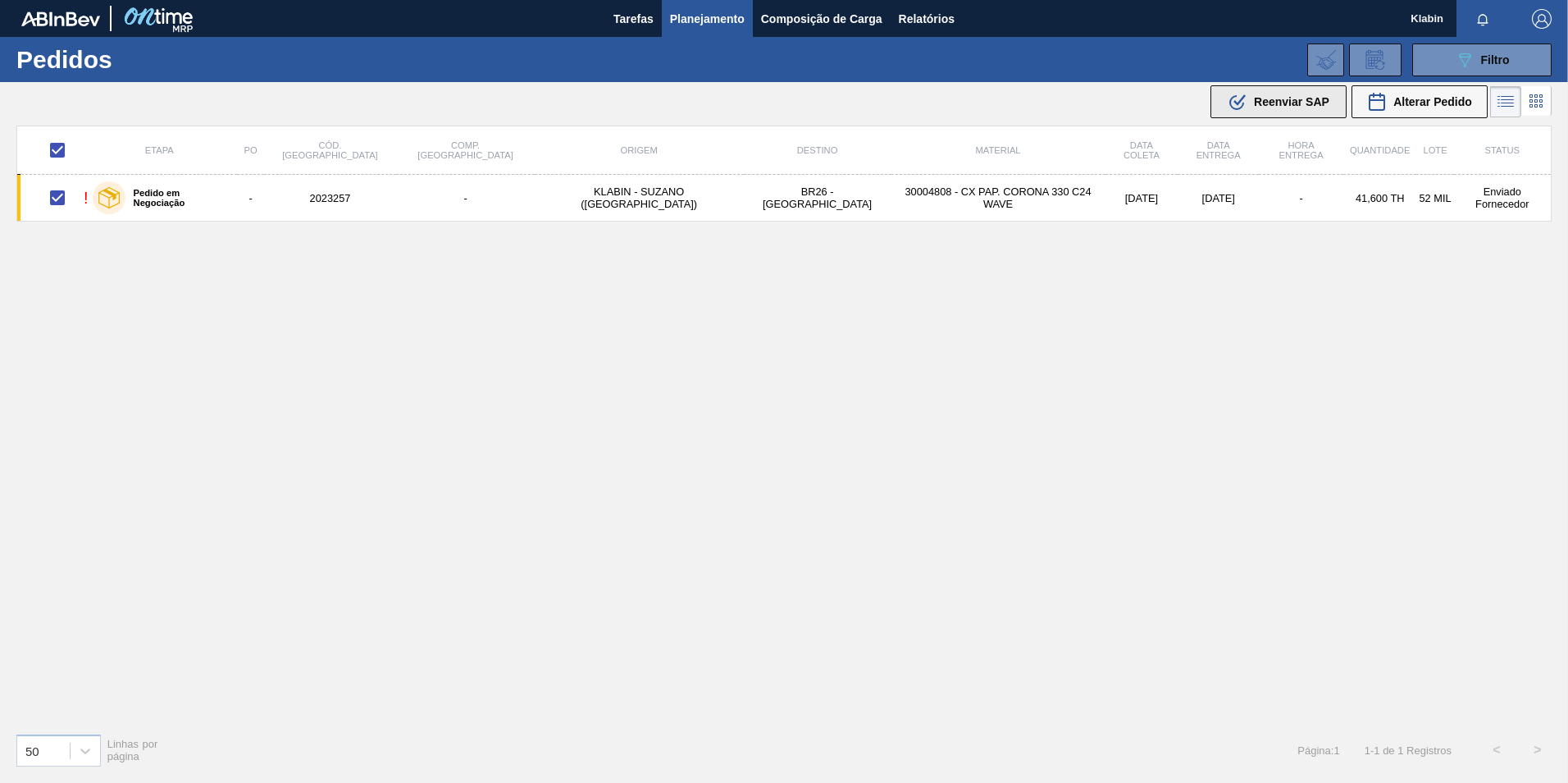
click at [1301, 98] on span "Reenviar SAP" at bounding box center [1292, 101] width 75 height 13
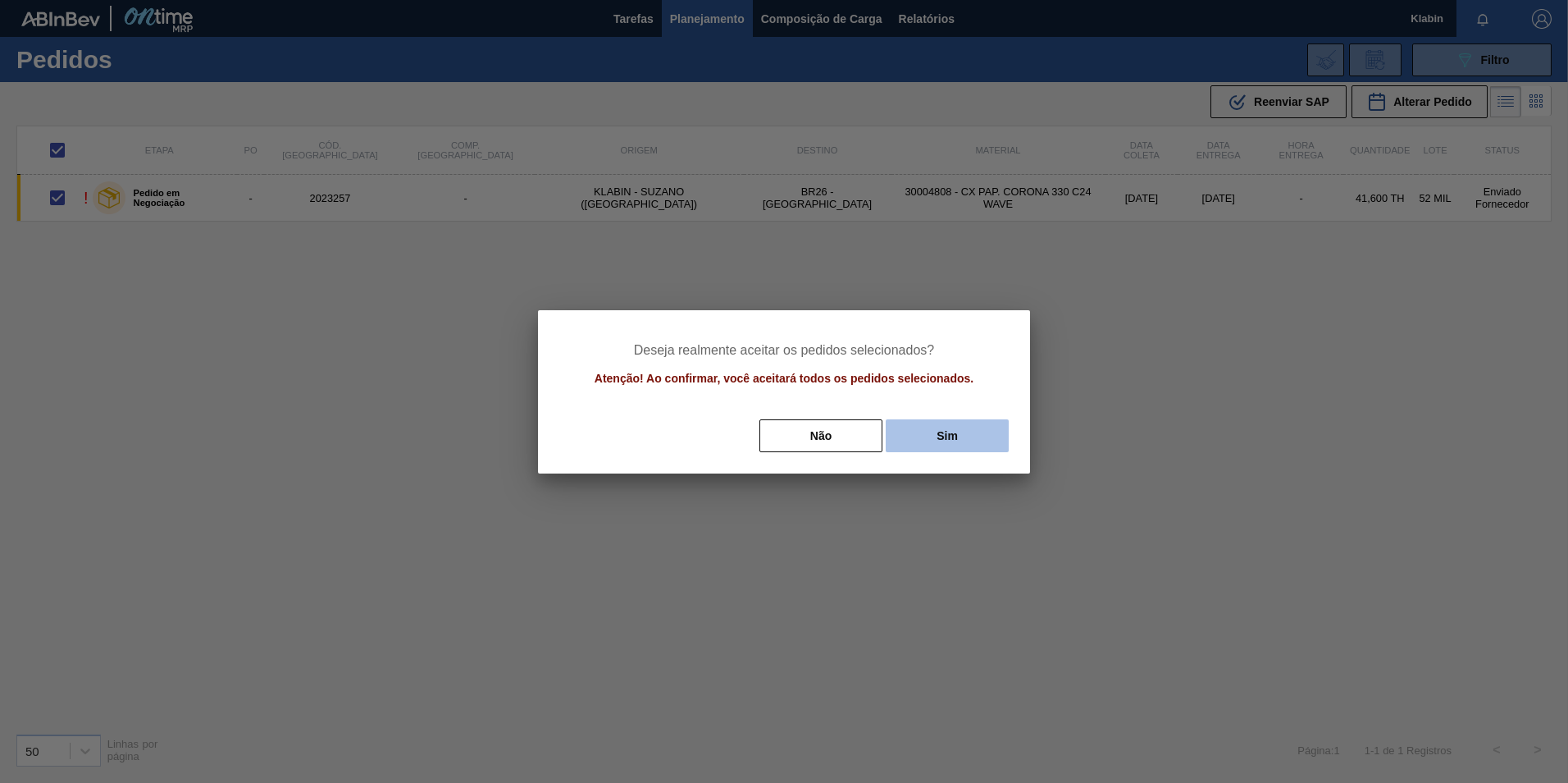
click at [981, 434] on button "Sim" at bounding box center [947, 435] width 123 height 33
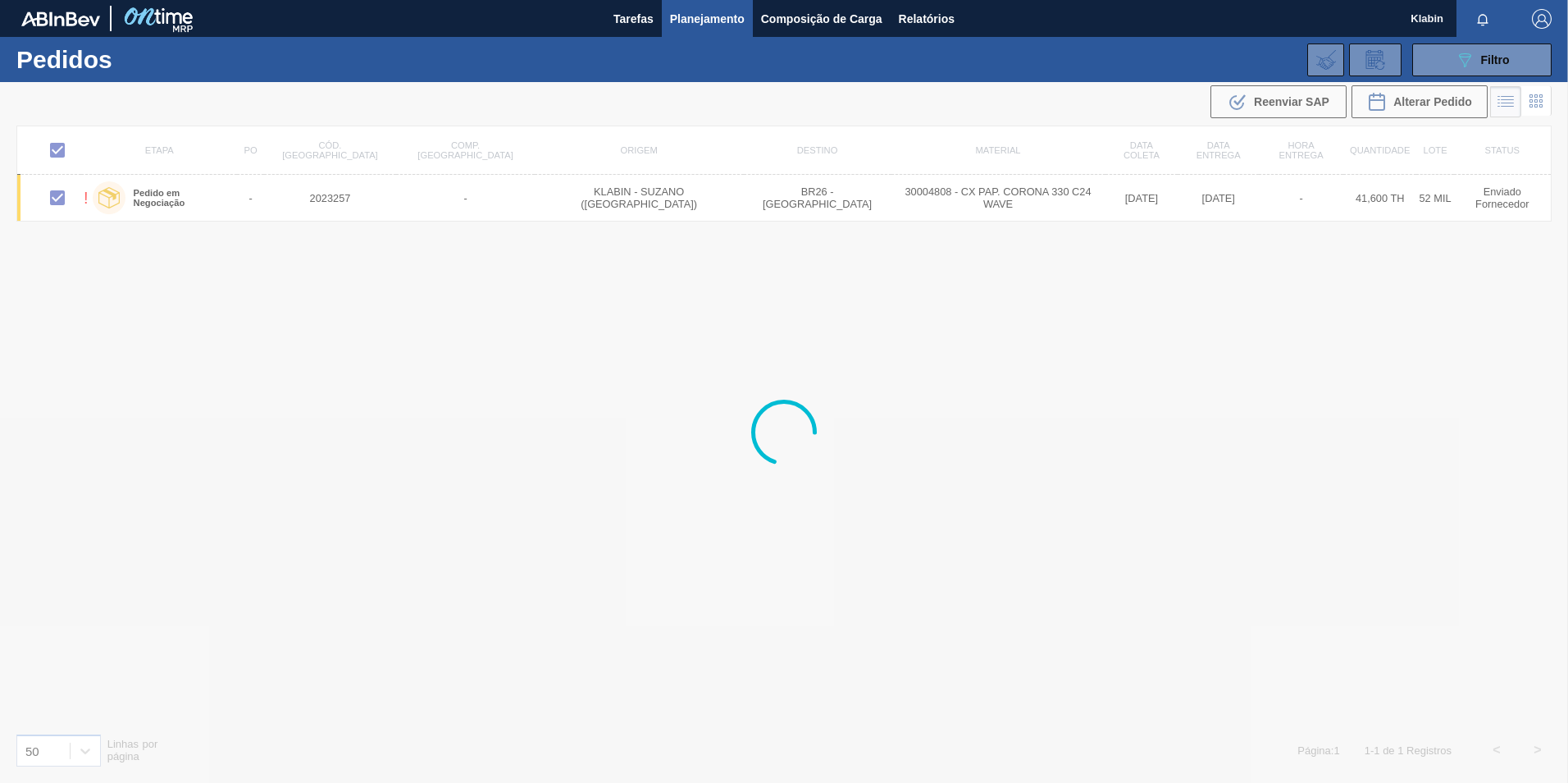
checkbox input "false"
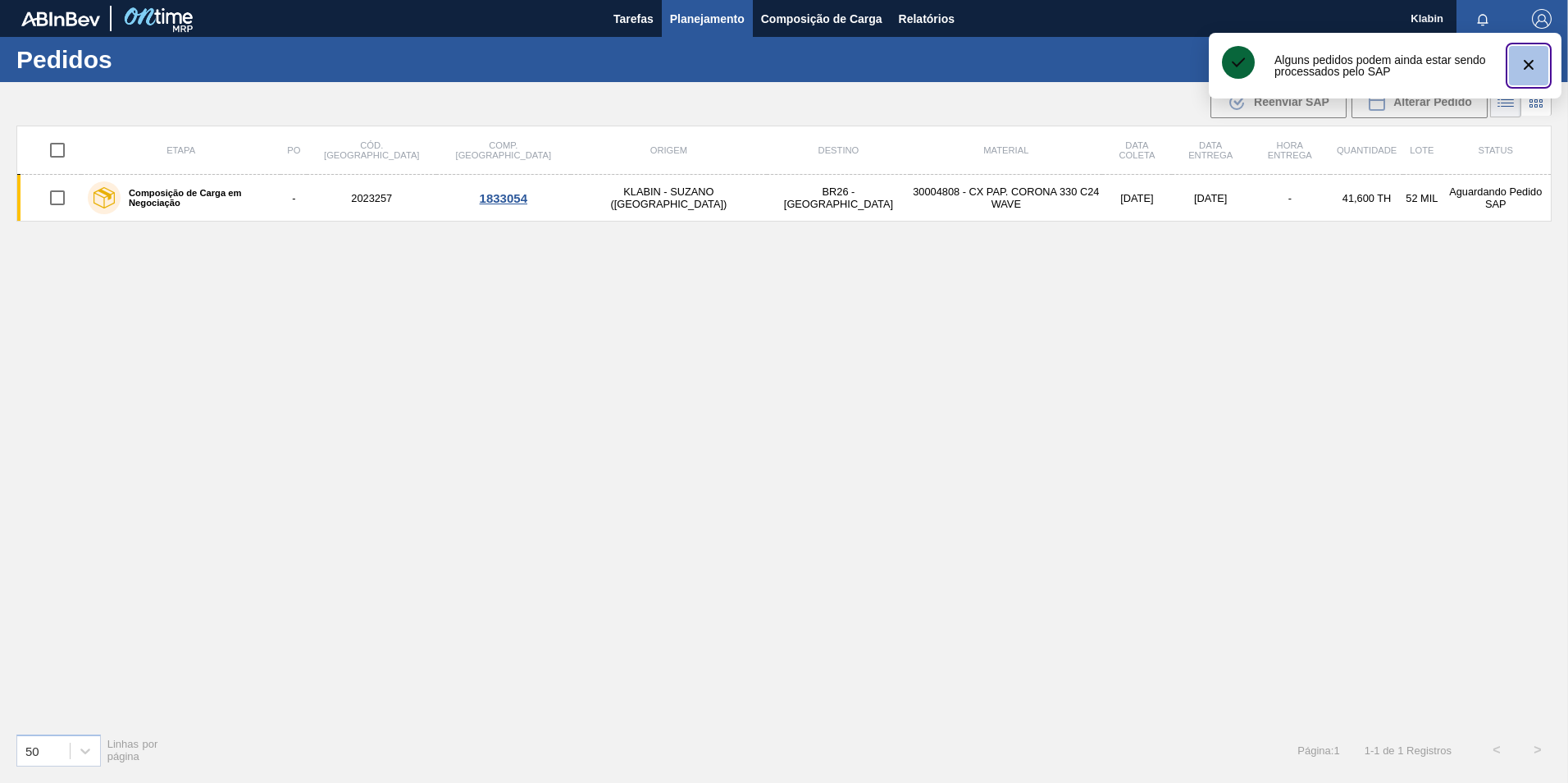
click at [1535, 61] on icon "botão de ícone" at bounding box center [1529, 64] width 20 height 20
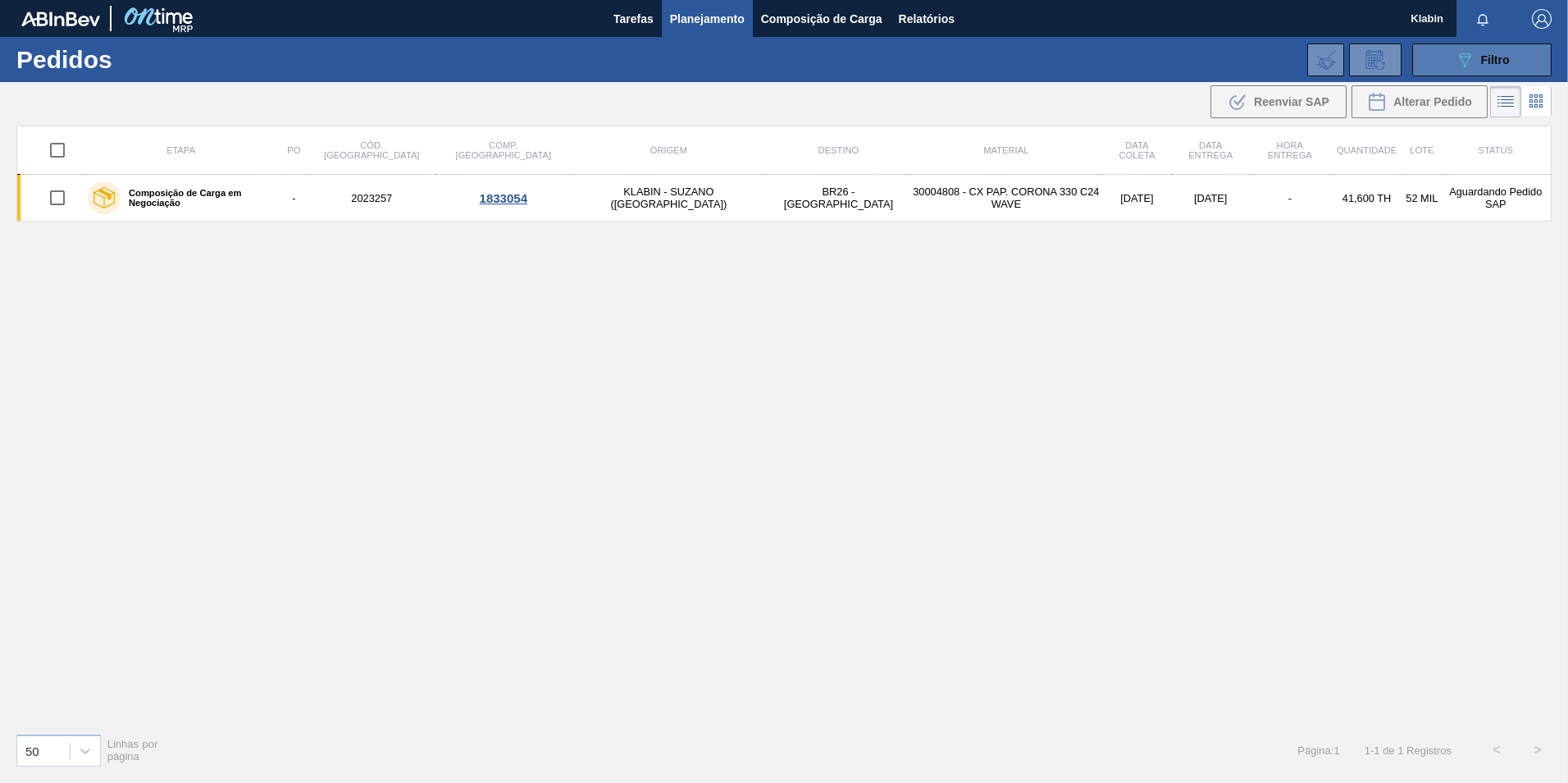
click at [1441, 69] on button "089F7B8B-B2A5-4AFE-B5C0-19BA573D28AC Filtro" at bounding box center [1482, 59] width 140 height 33
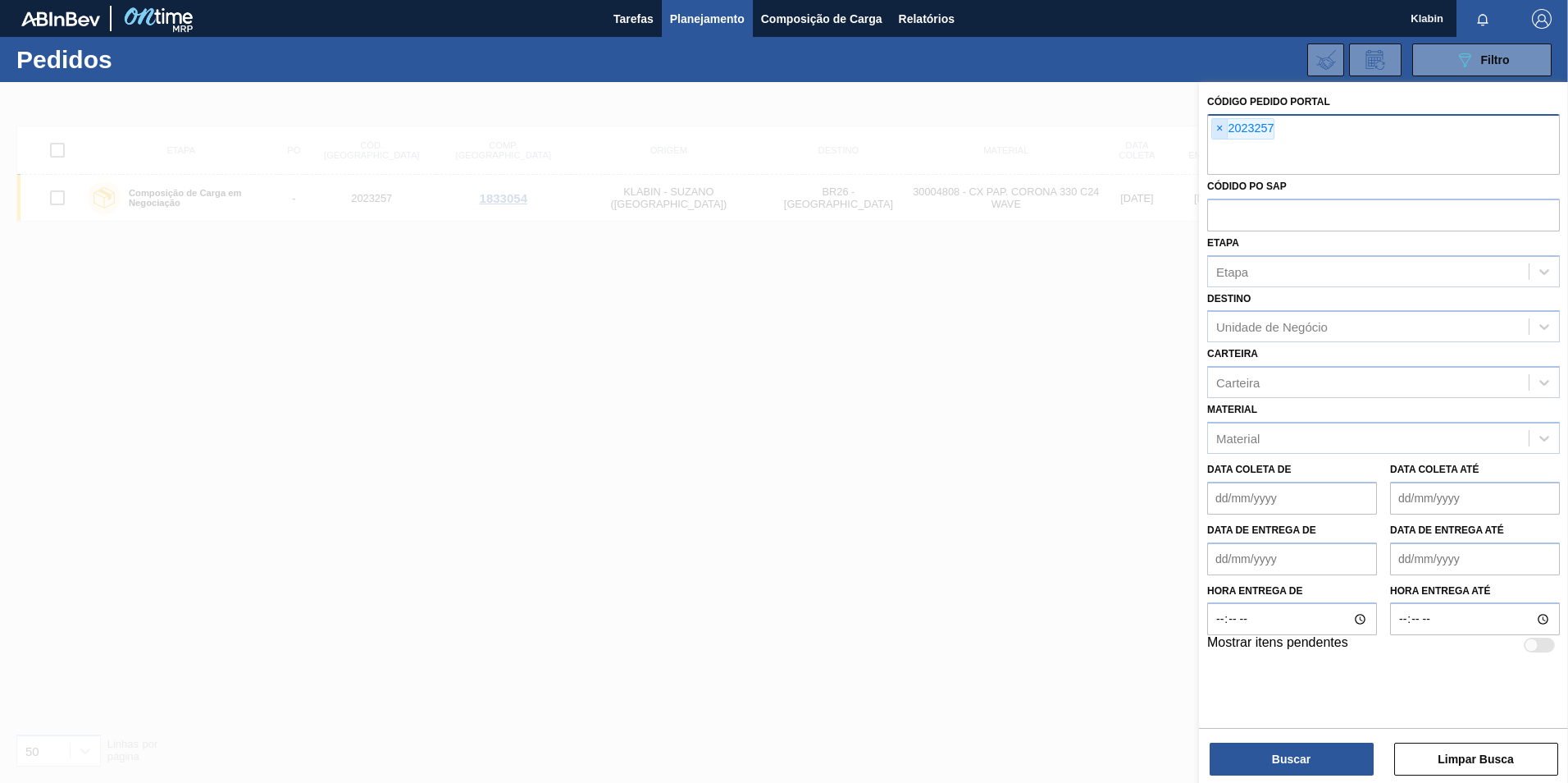
click at [1214, 128] on span "×" at bounding box center [1220, 129] width 16 height 20
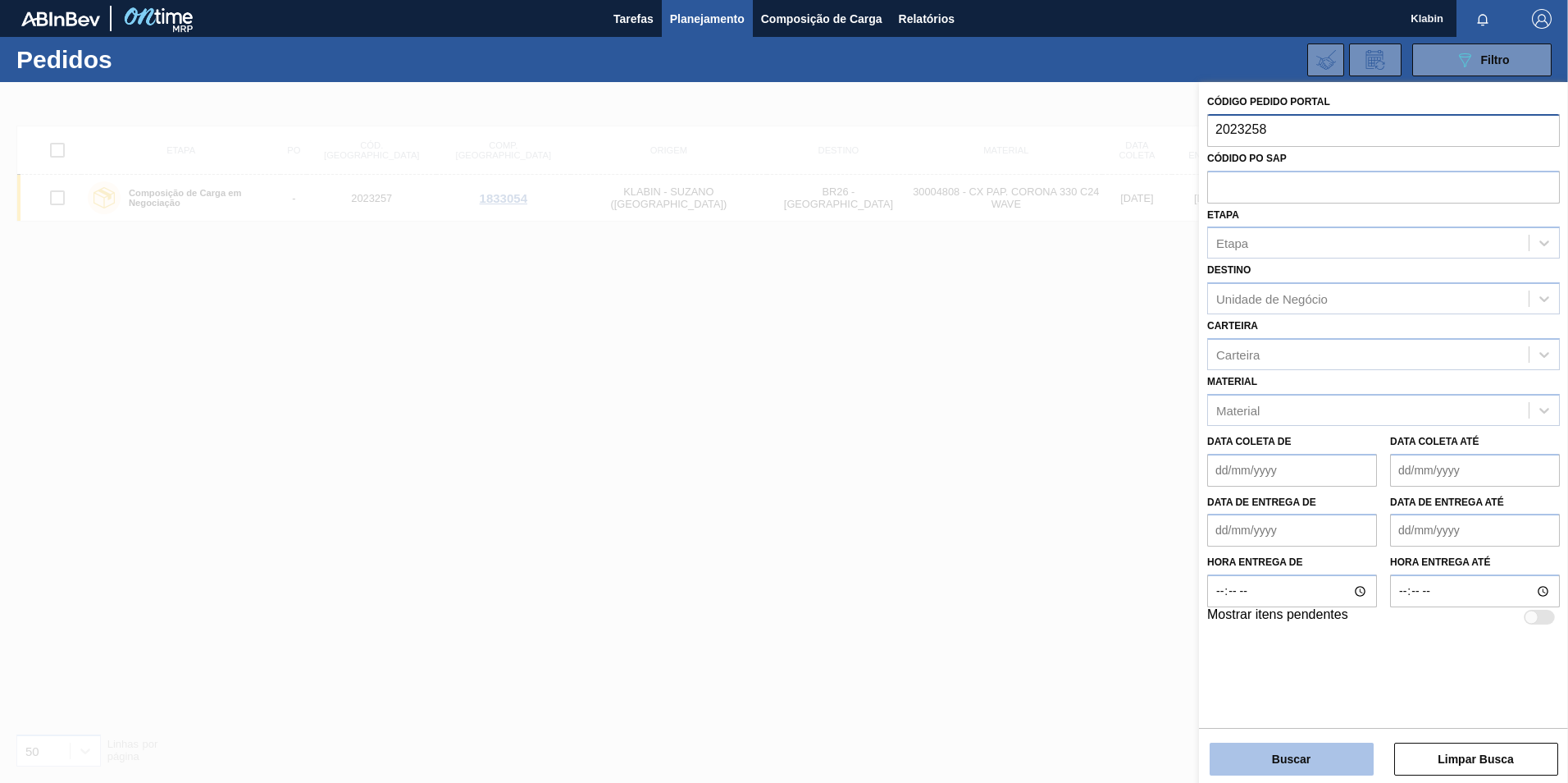
type input "2023258"
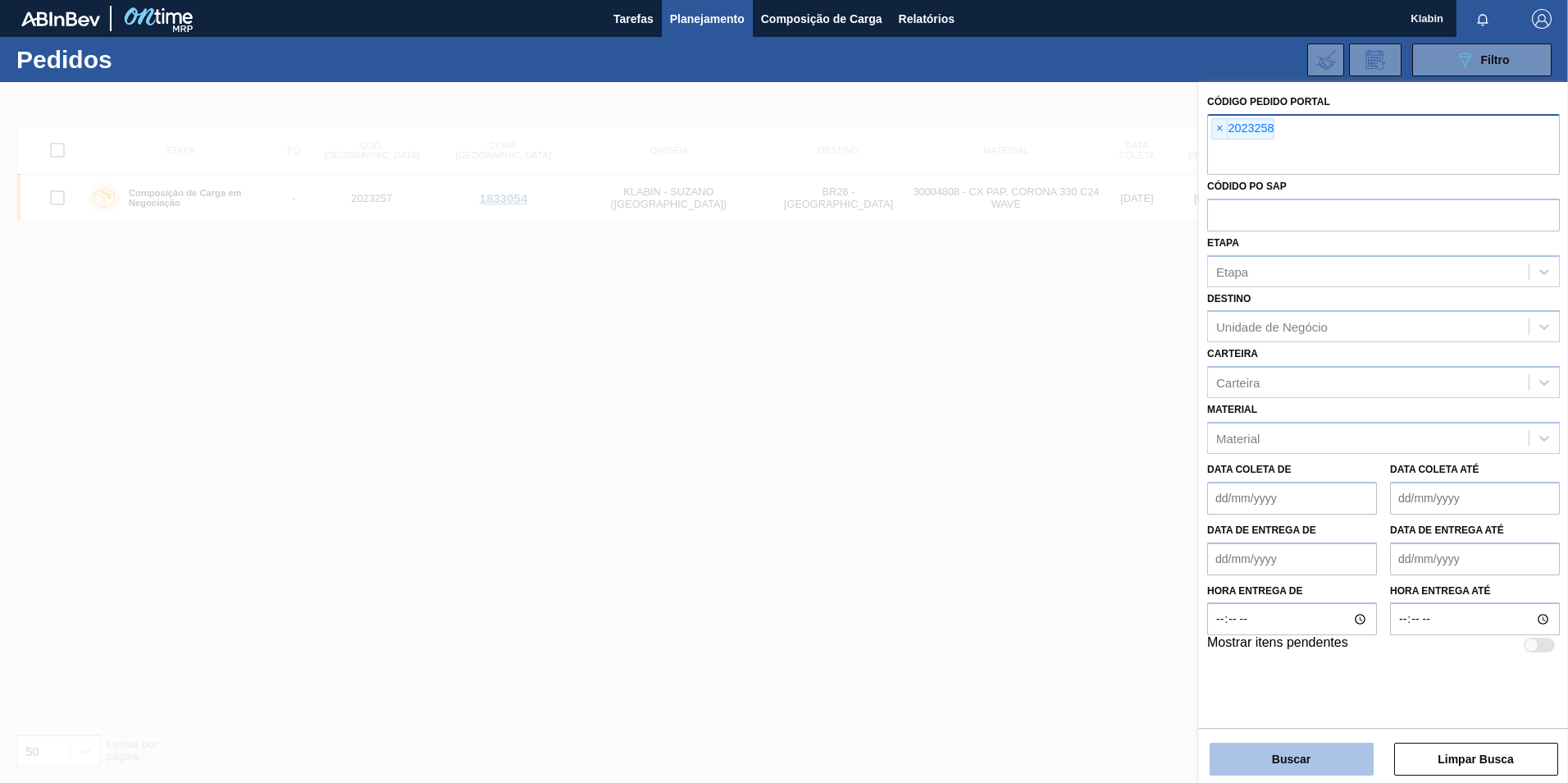
click at [1339, 766] on button "Buscar" at bounding box center [1292, 758] width 164 height 33
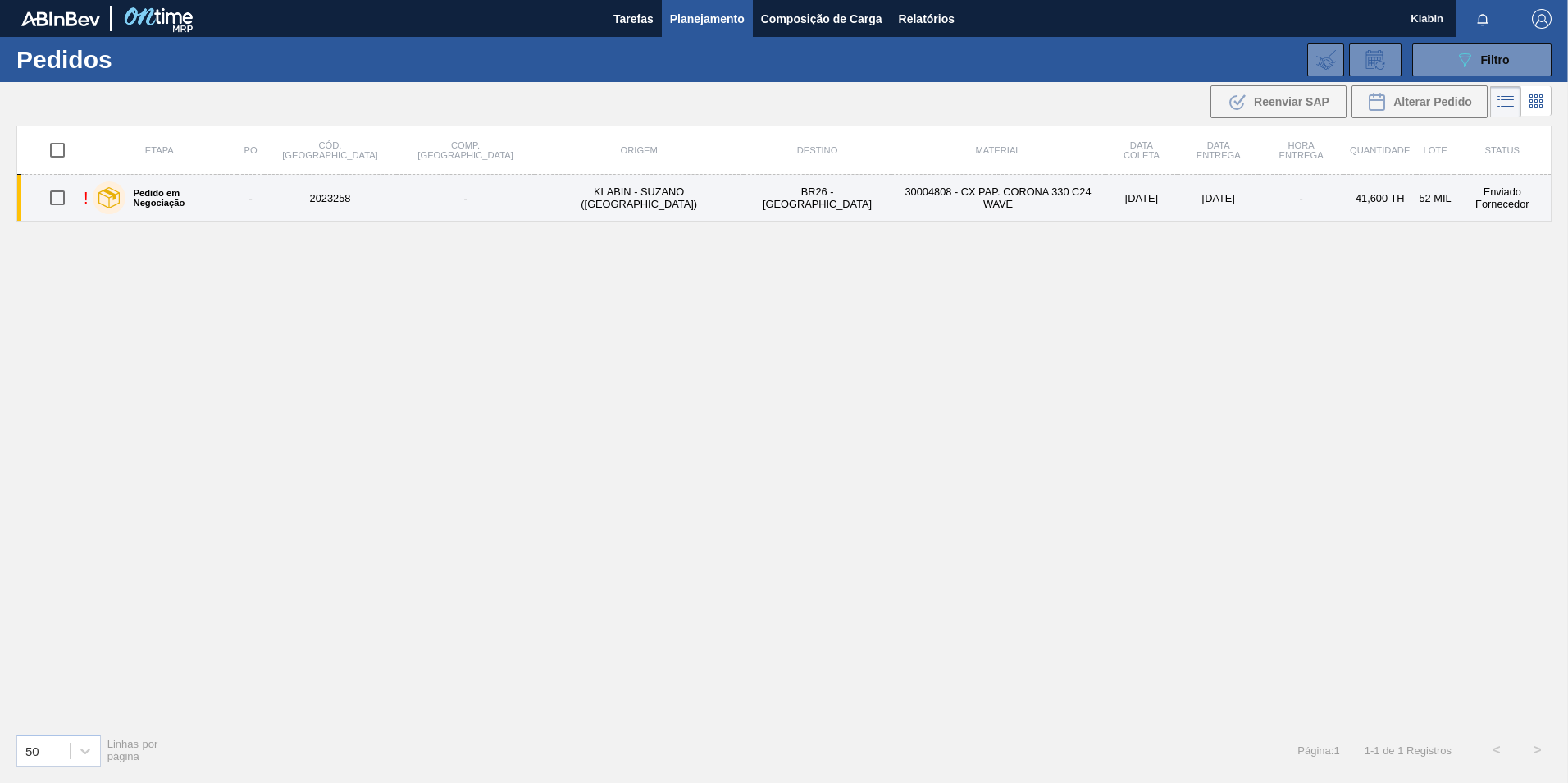
drag, startPoint x: 69, startPoint y: 191, endPoint x: 84, endPoint y: 194, distance: 15.3
click at [69, 191] on input "checkbox" at bounding box center [57, 197] width 35 height 35
checkbox input "true"
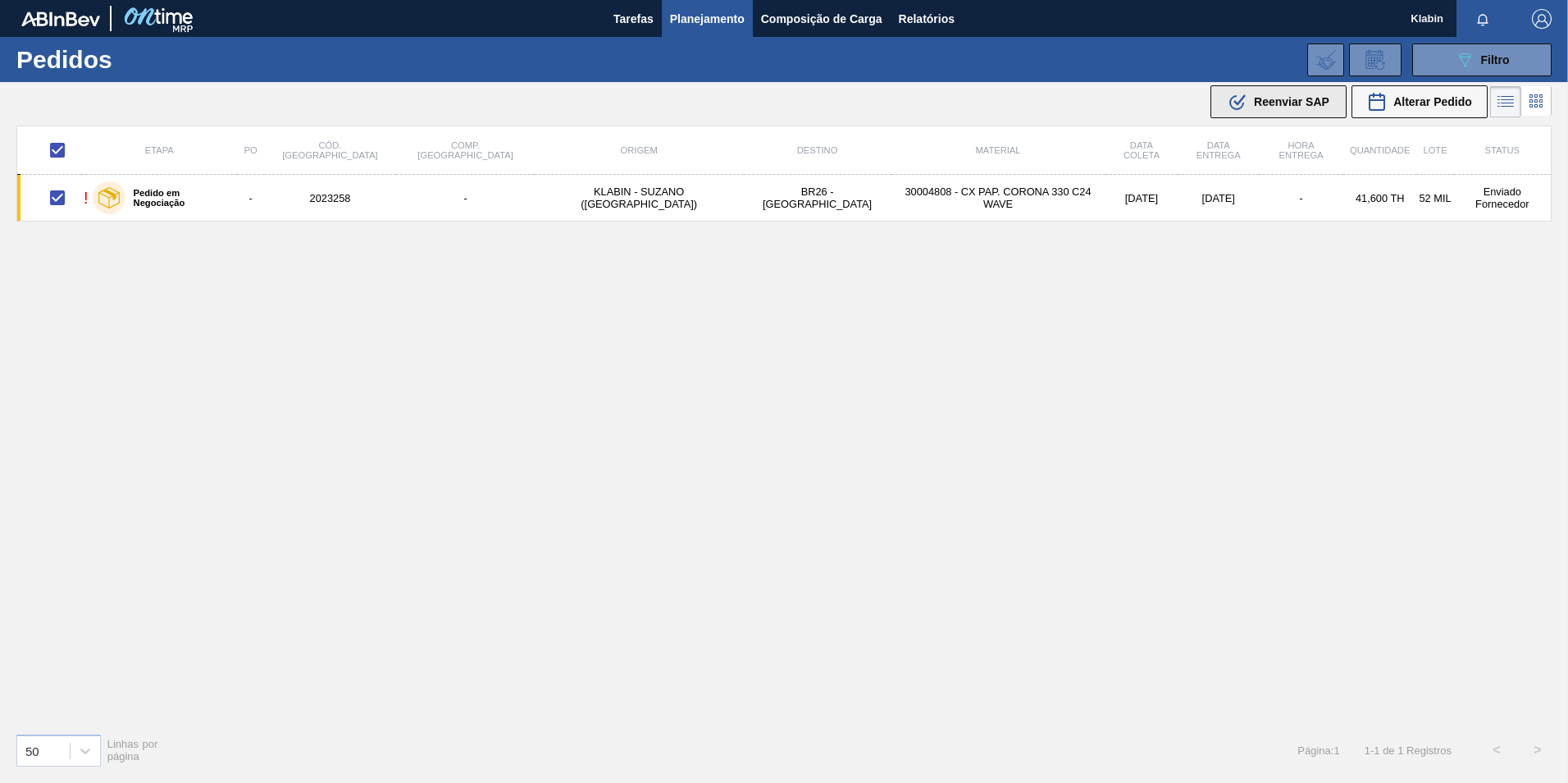
click at [1285, 105] on span "Reenviar SAP" at bounding box center [1292, 101] width 75 height 13
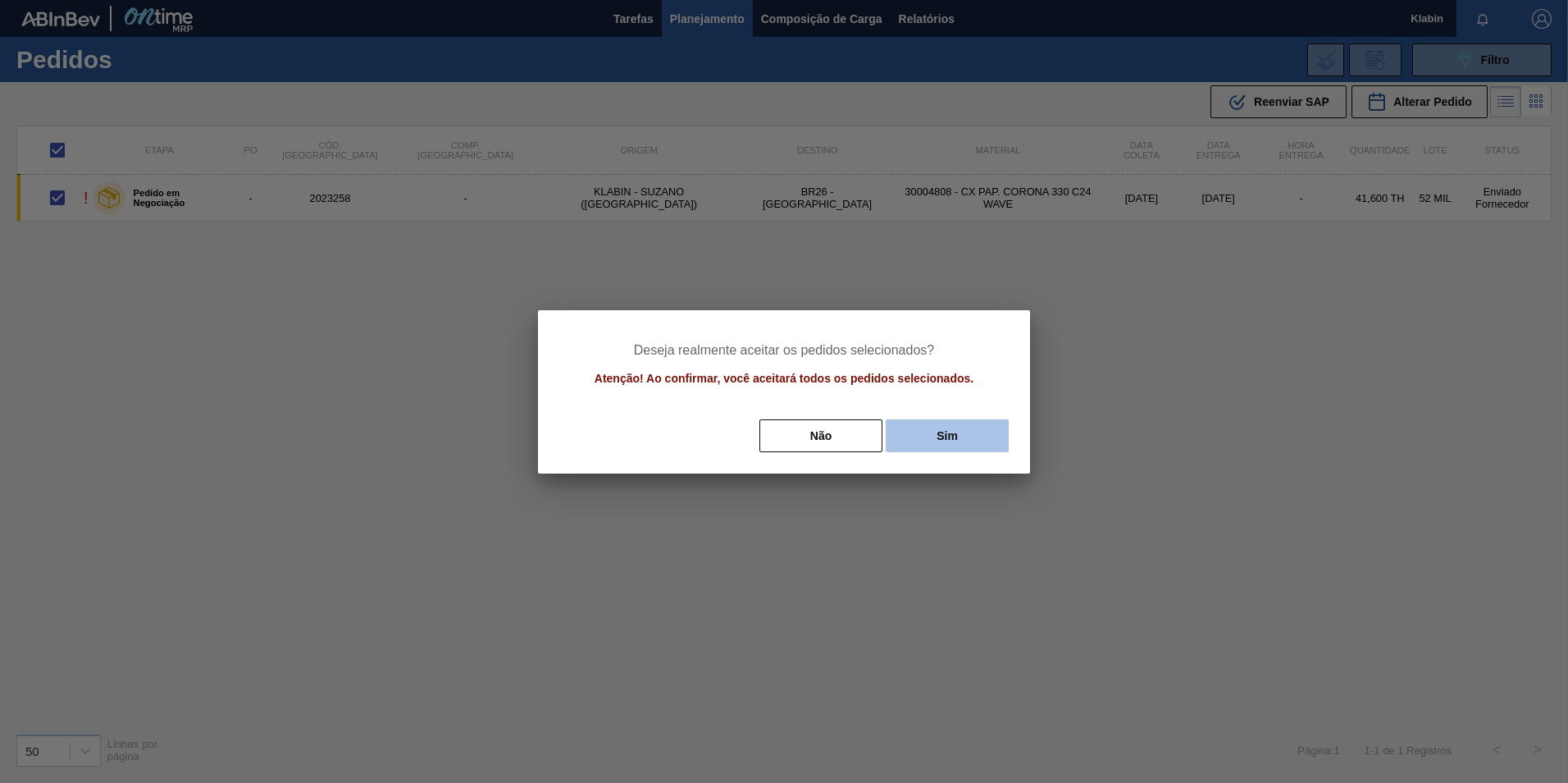
click at [968, 434] on button "Sim" at bounding box center [947, 435] width 123 height 33
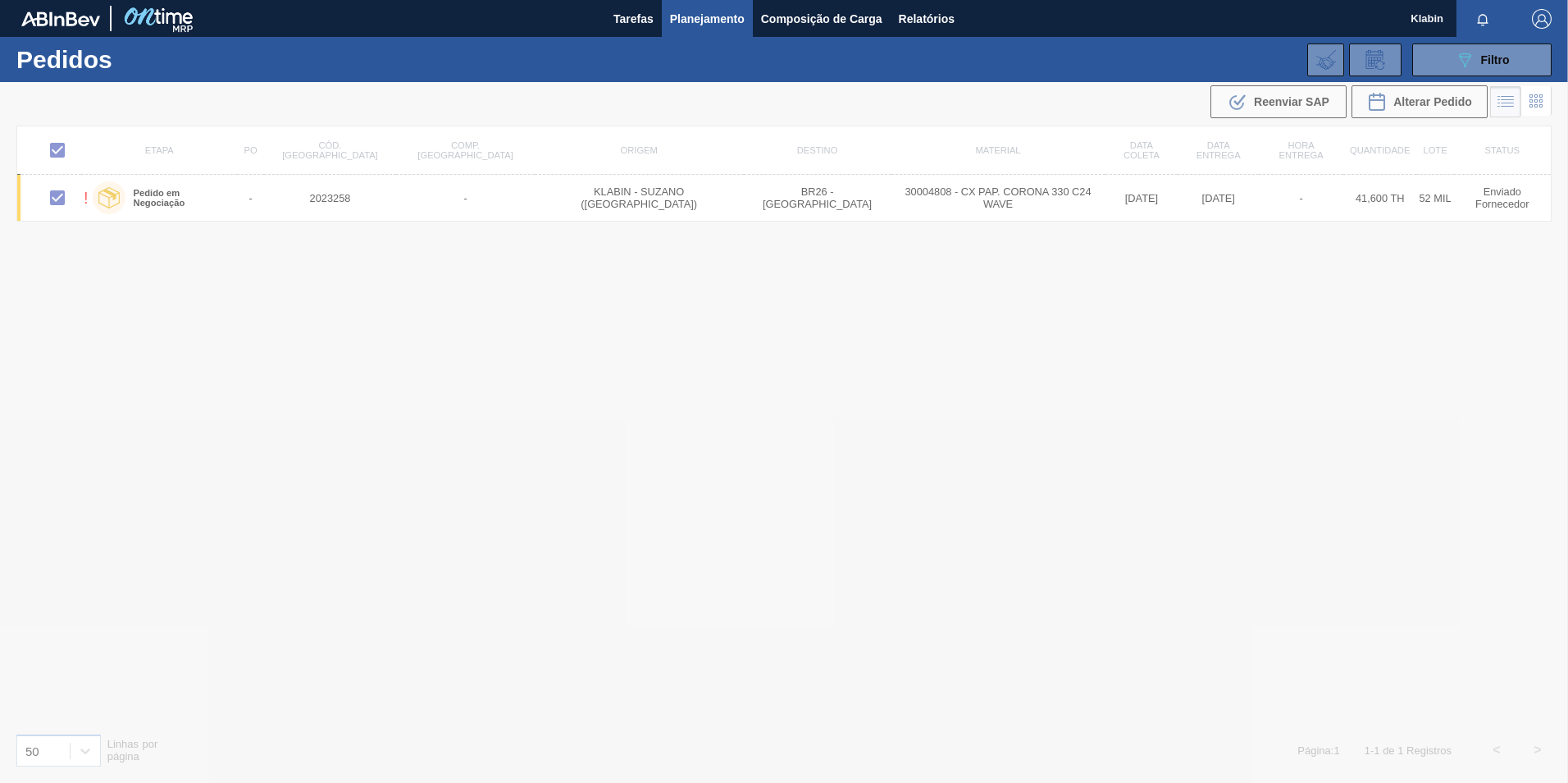
checkbox input "false"
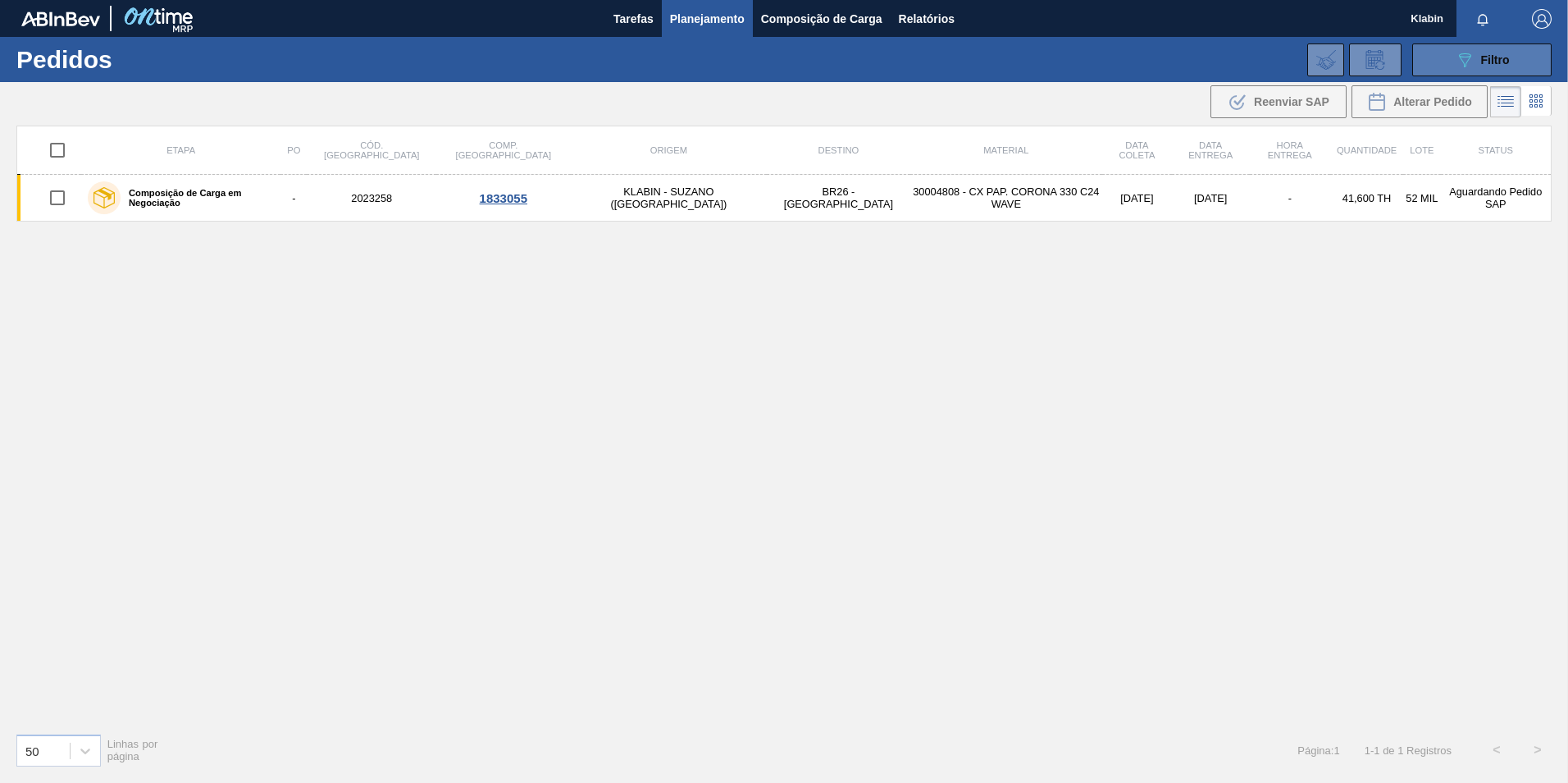
click at [1508, 61] on span "Filtro" at bounding box center [1496, 59] width 29 height 13
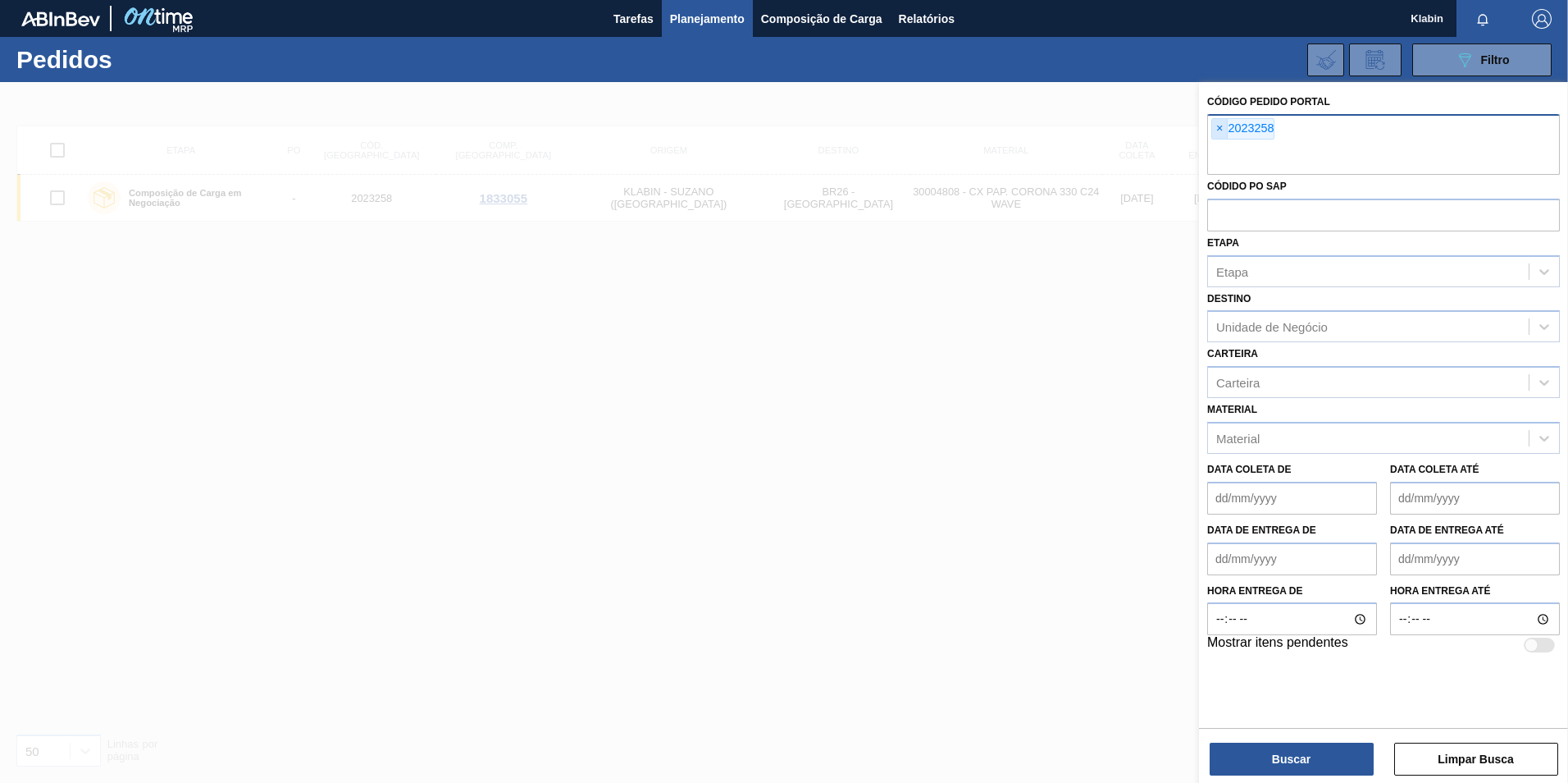
click at [1219, 123] on span "×" at bounding box center [1220, 129] width 16 height 20
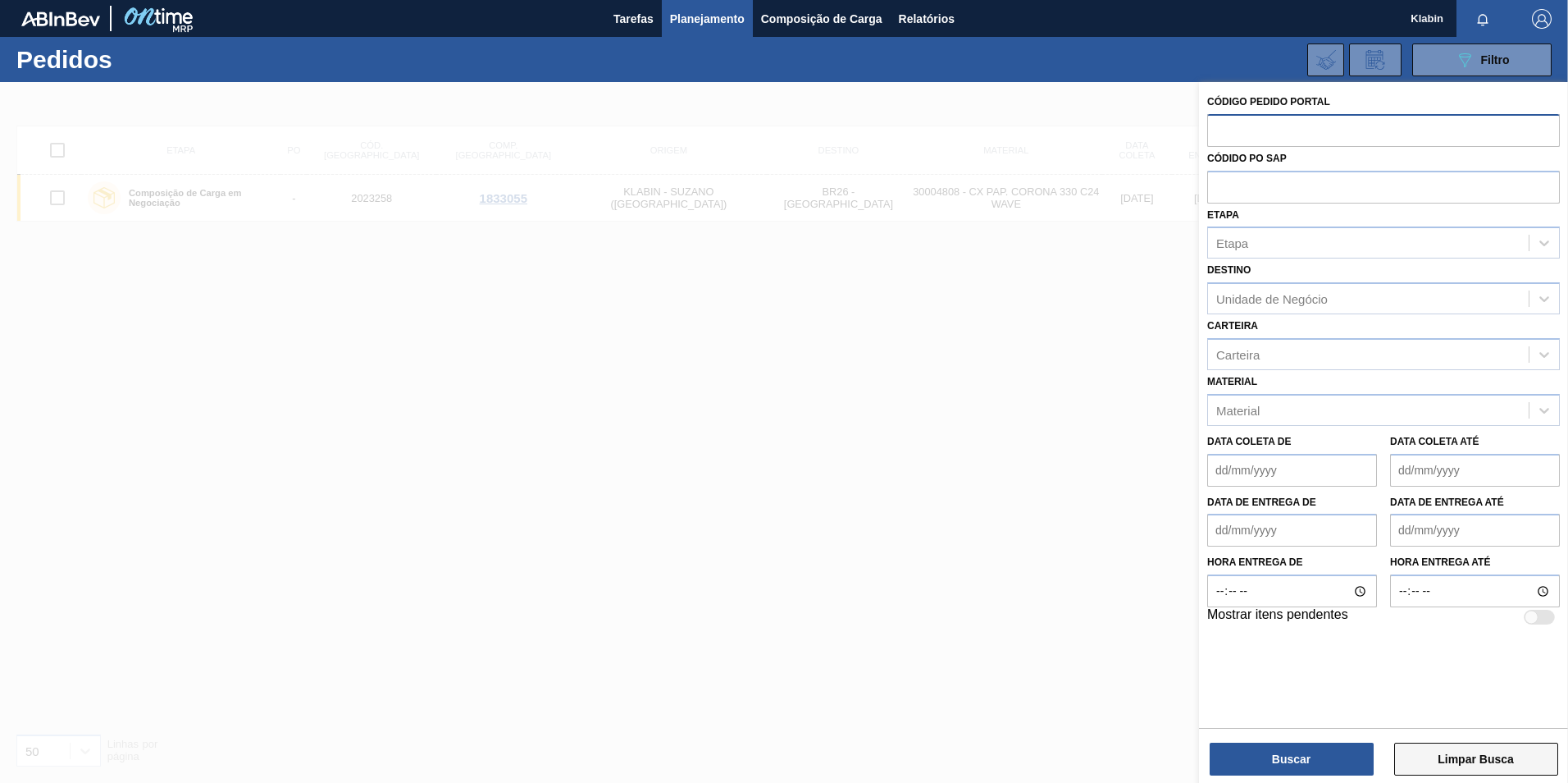
click at [1499, 762] on button "Limpar Busca" at bounding box center [1477, 758] width 164 height 33
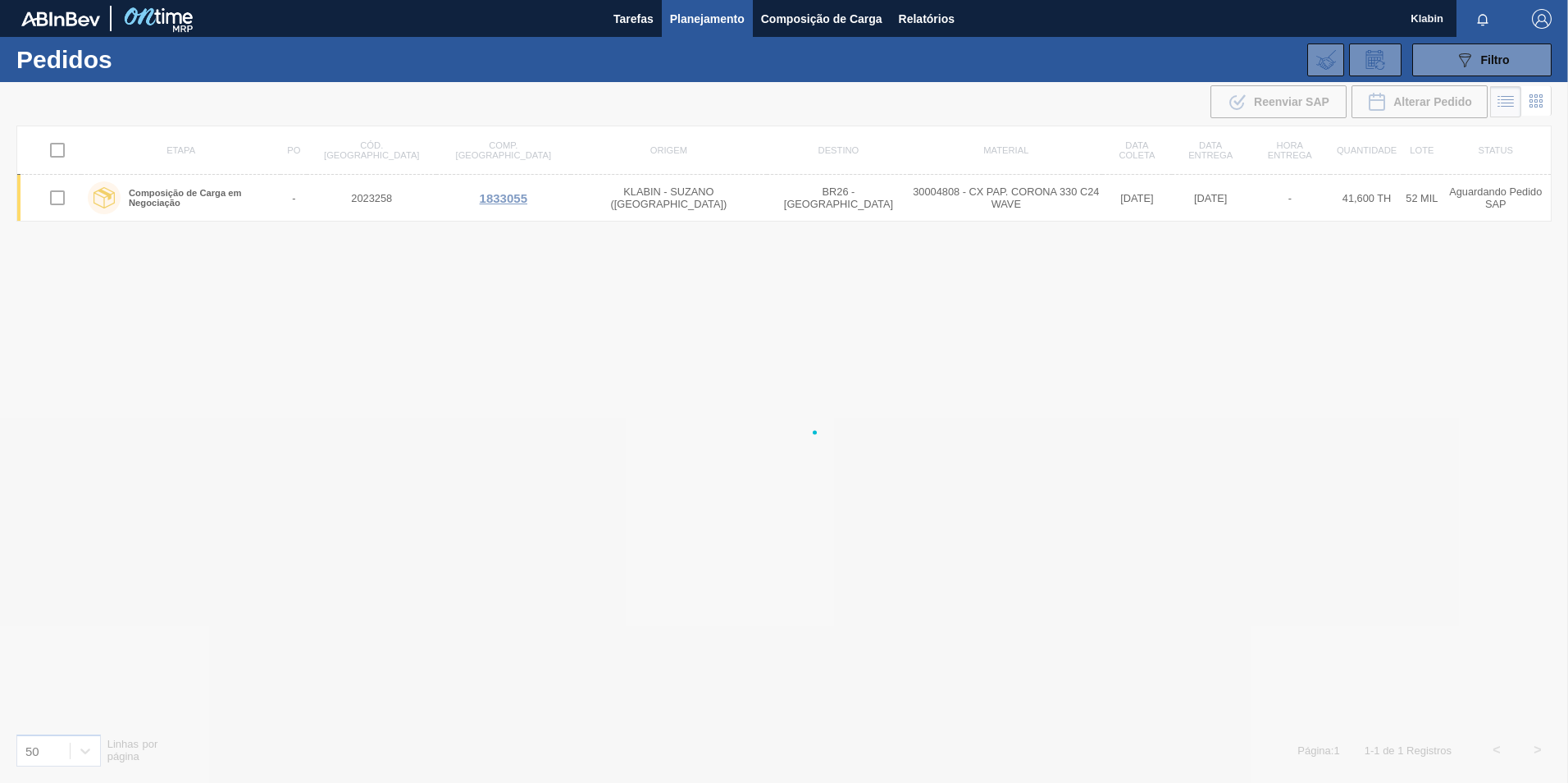
click at [1499, 762] on div at bounding box center [784, 432] width 1568 height 701
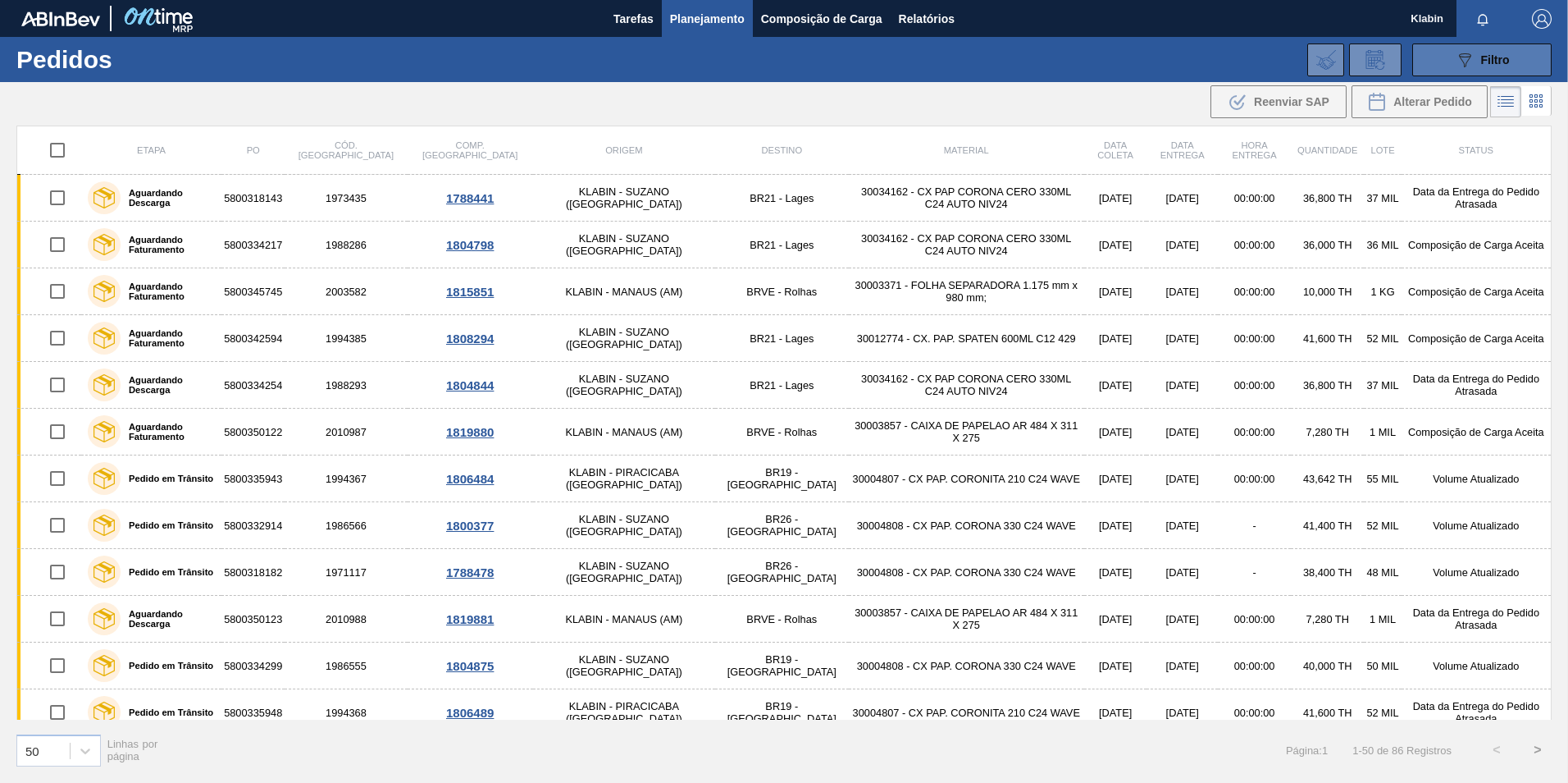
click at [1435, 64] on button "089F7B8B-B2A5-4AFE-B5C0-19BA573D28AC Filtro" at bounding box center [1482, 59] width 140 height 33
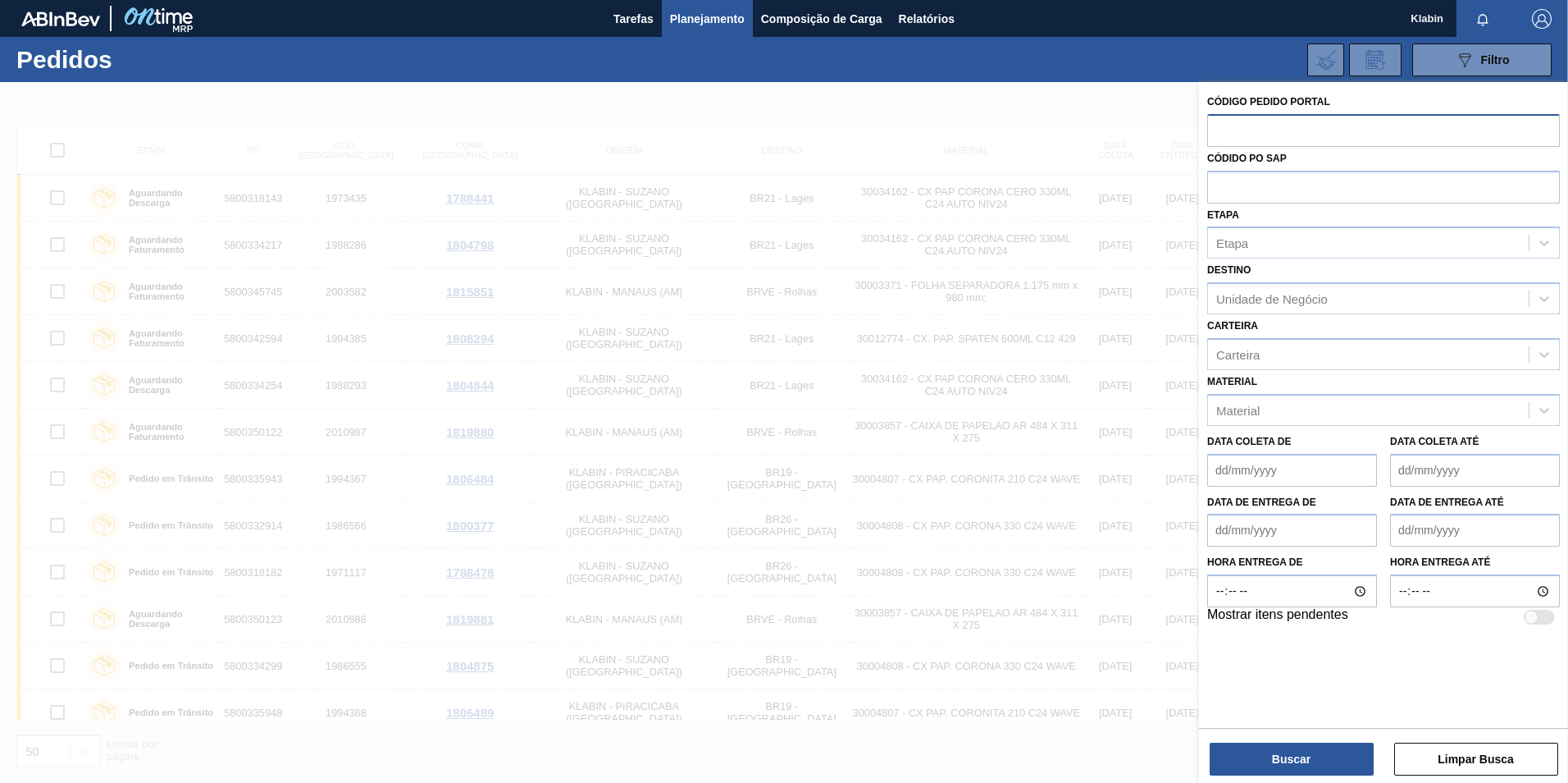
click at [1247, 122] on input "text" at bounding box center [1384, 129] width 353 height 31
click at [1262, 149] on div "Códido PO SAP" at bounding box center [1384, 174] width 353 height 56
click at [1241, 124] on input "text" at bounding box center [1384, 129] width 353 height 31
type input "2023256"
click at [1300, 765] on button "Buscar" at bounding box center [1292, 758] width 164 height 33
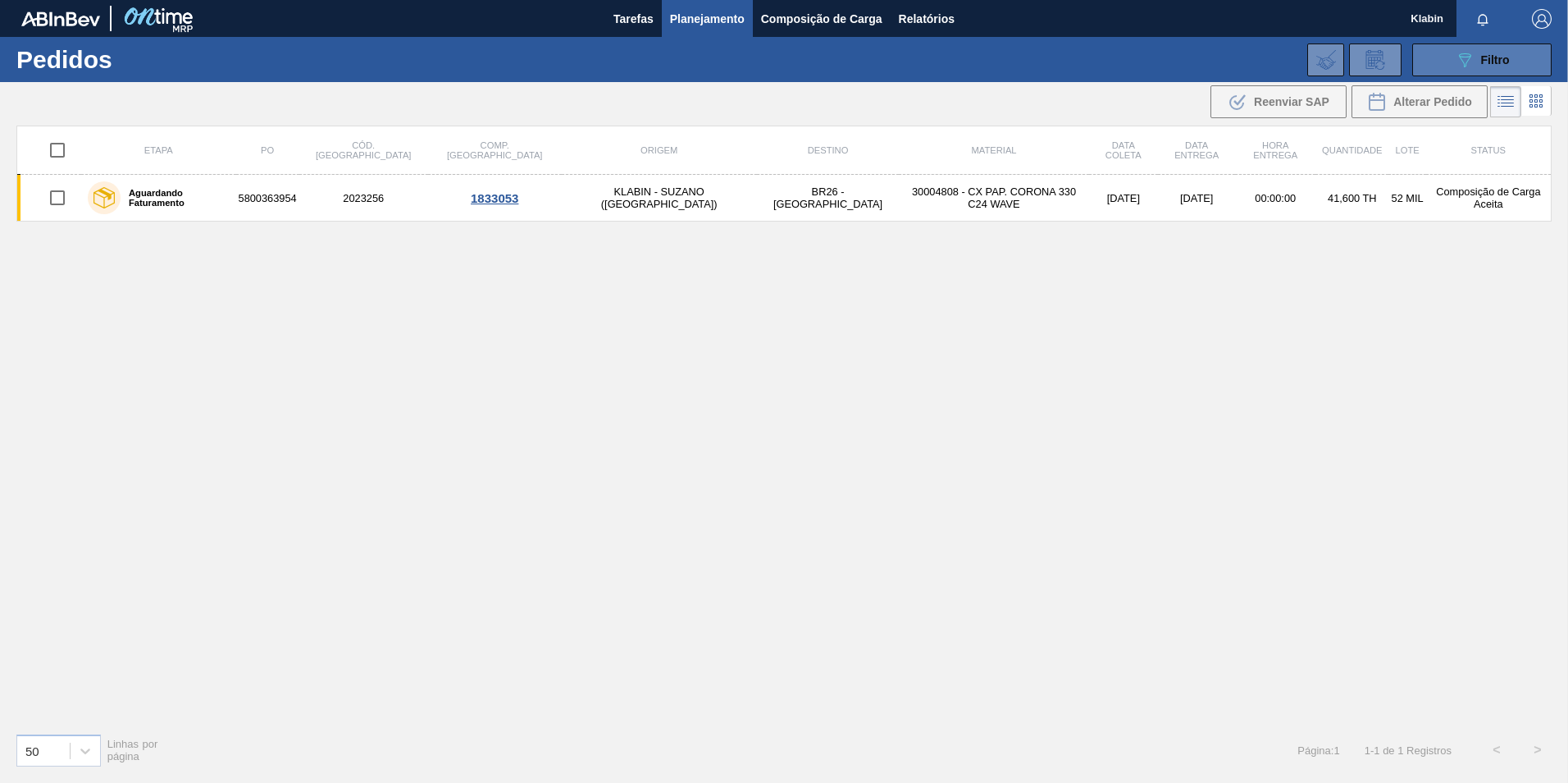
click at [1471, 59] on icon "089F7B8B-B2A5-4AFE-B5C0-19BA573D28AC" at bounding box center [1465, 60] width 20 height 20
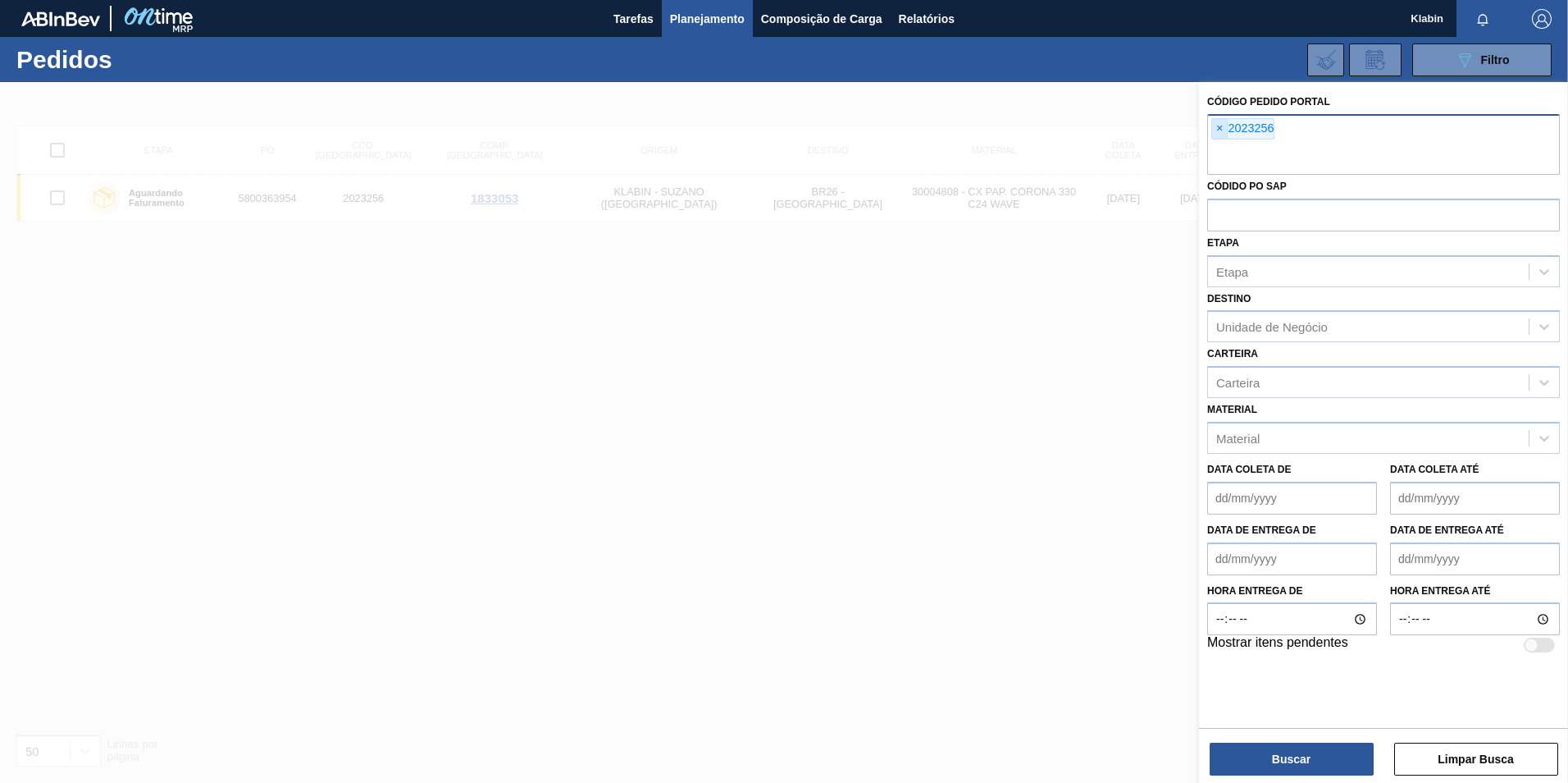
click at [1220, 125] on span "×" at bounding box center [1220, 129] width 16 height 20
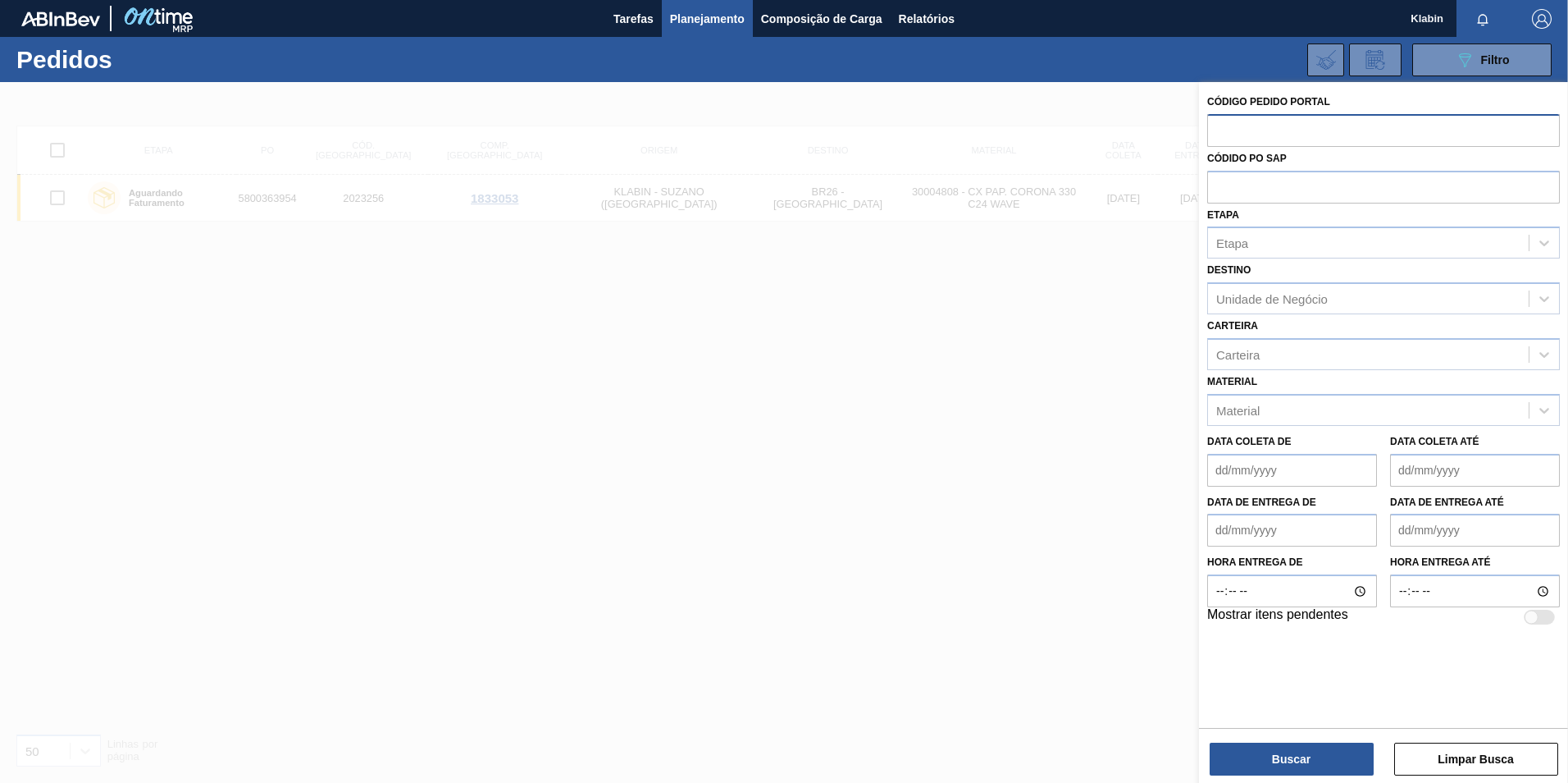
click at [1267, 139] on input "text" at bounding box center [1384, 129] width 353 height 31
type input "2023257"
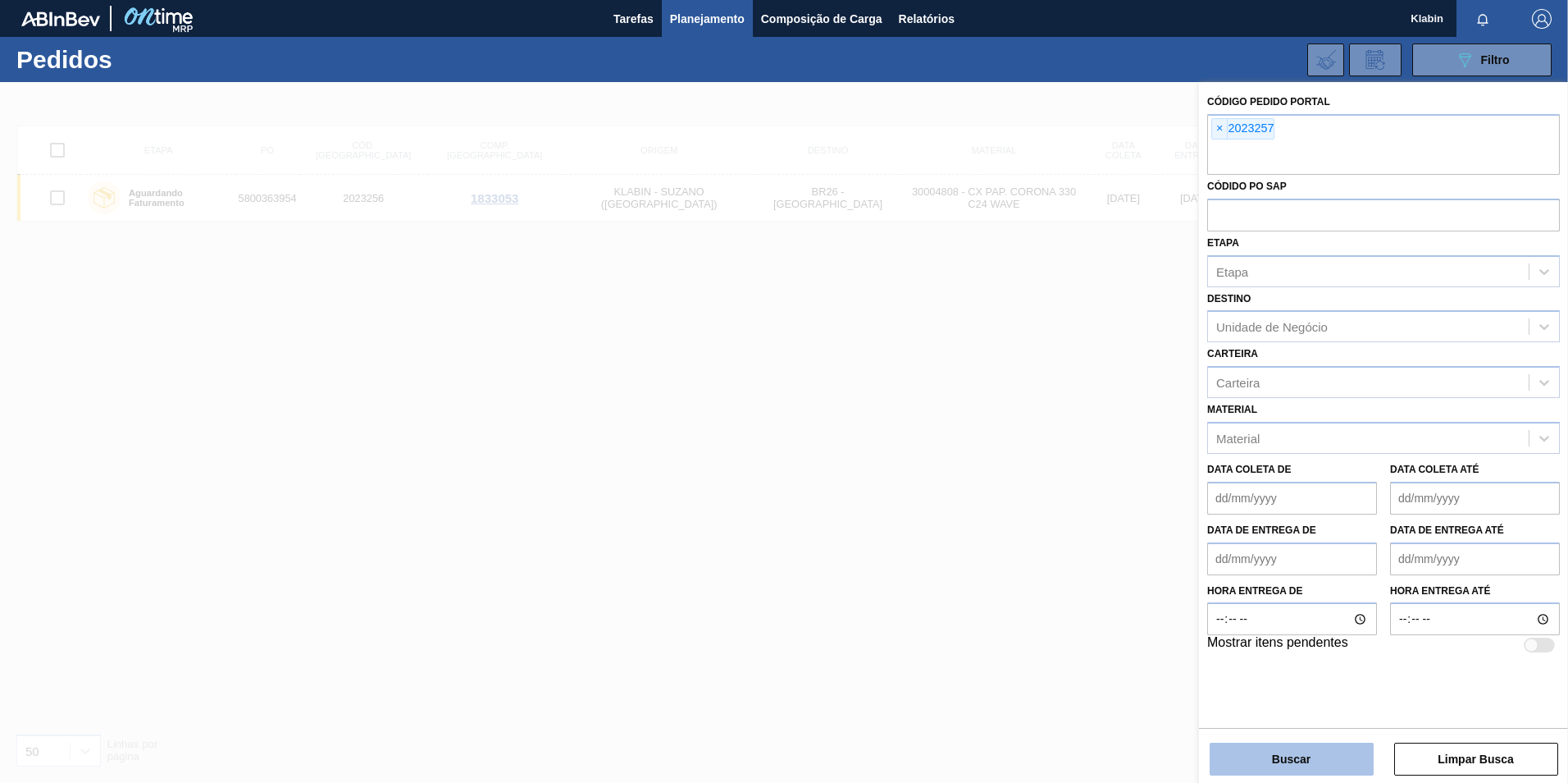
click at [1334, 763] on button "Buscar" at bounding box center [1292, 758] width 164 height 33
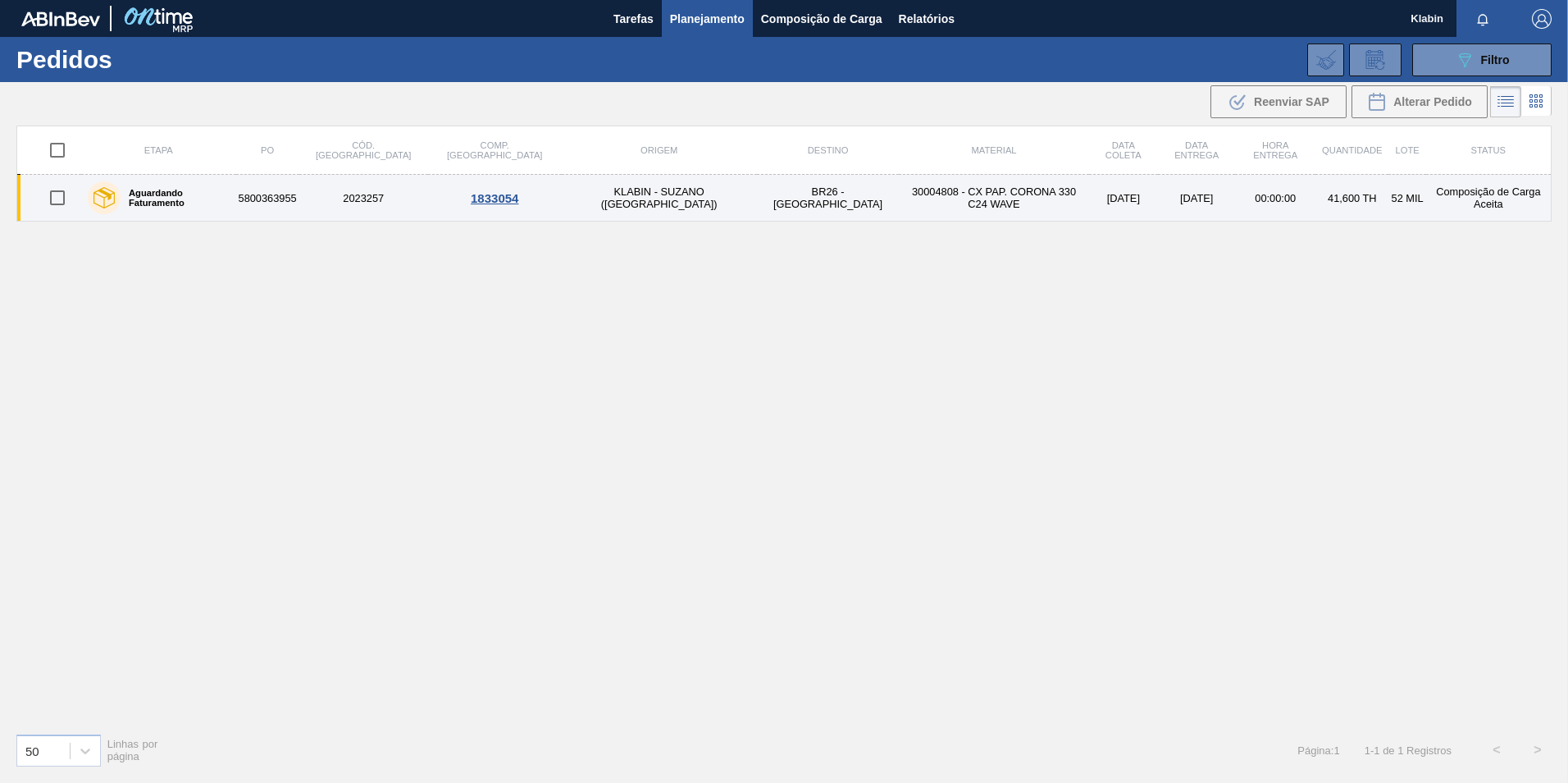
click at [63, 202] on input "checkbox" at bounding box center [57, 197] width 35 height 35
checkbox input "true"
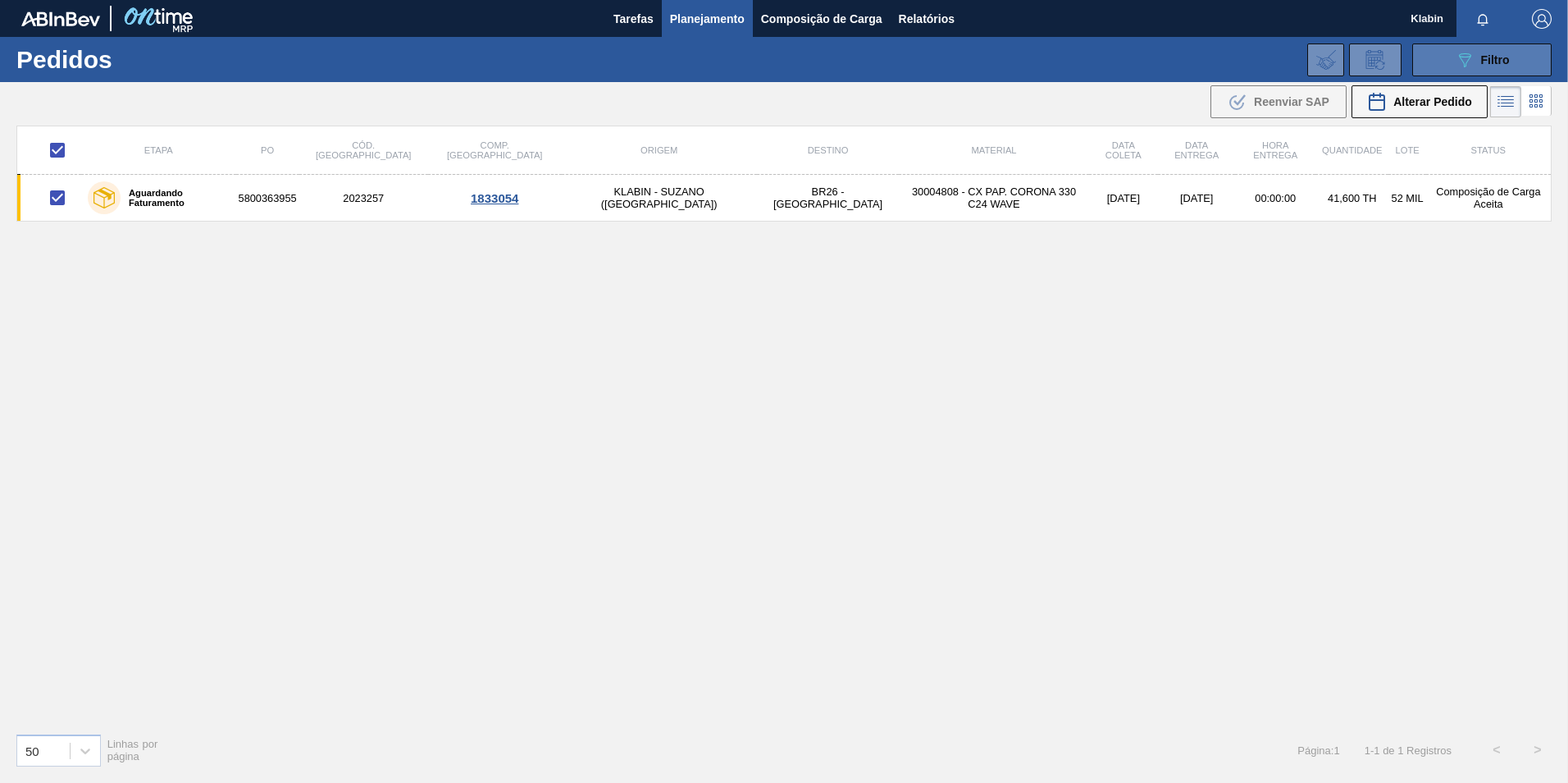
click at [1447, 64] on button "089F7B8B-B2A5-4AFE-B5C0-19BA573D28AC Filtro" at bounding box center [1482, 59] width 140 height 33
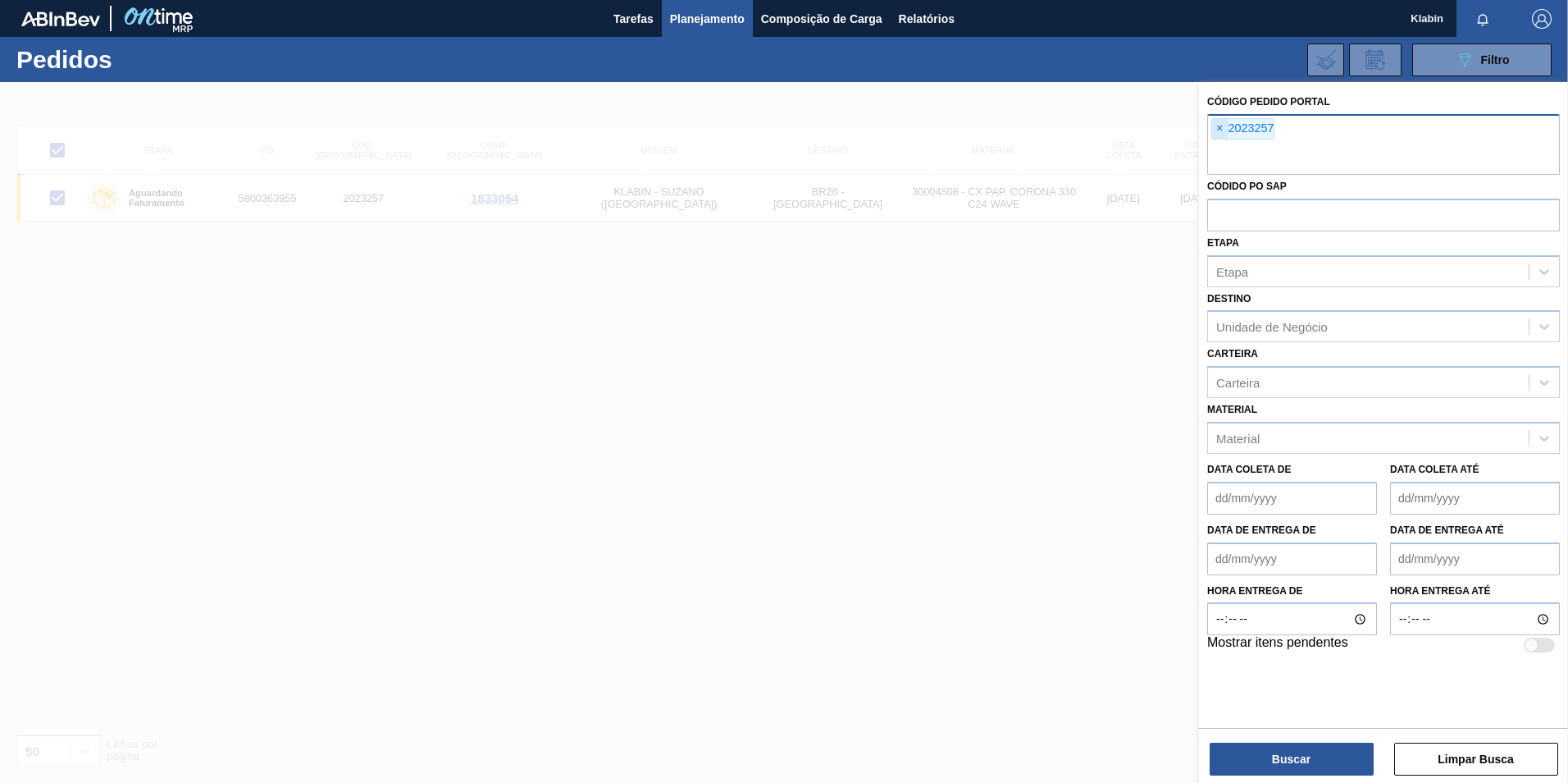
click at [1225, 123] on span "×" at bounding box center [1220, 129] width 16 height 20
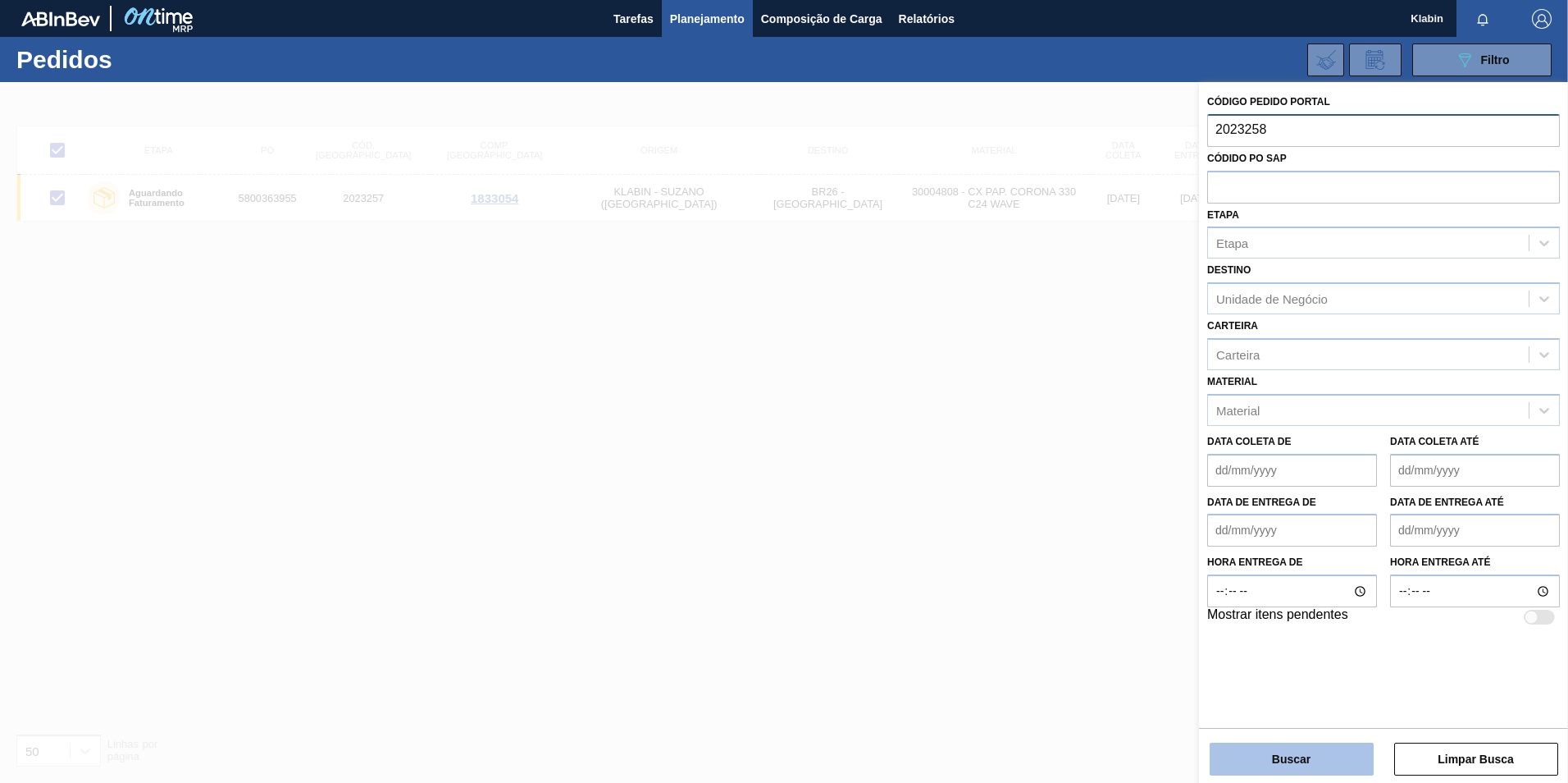
type input "2023258"
click at [1306, 762] on button "Buscar" at bounding box center [1292, 758] width 164 height 33
checkbox input "false"
